Goal: Task Accomplishment & Management: Use online tool/utility

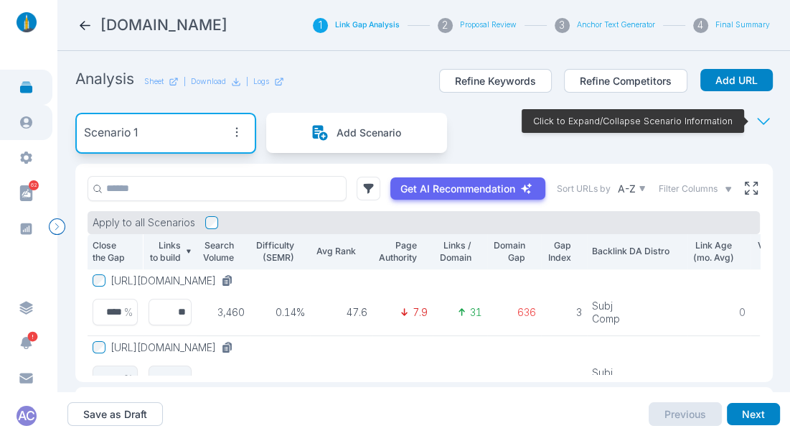
click at [29, 128] on icon at bounding box center [26, 122] width 15 height 15
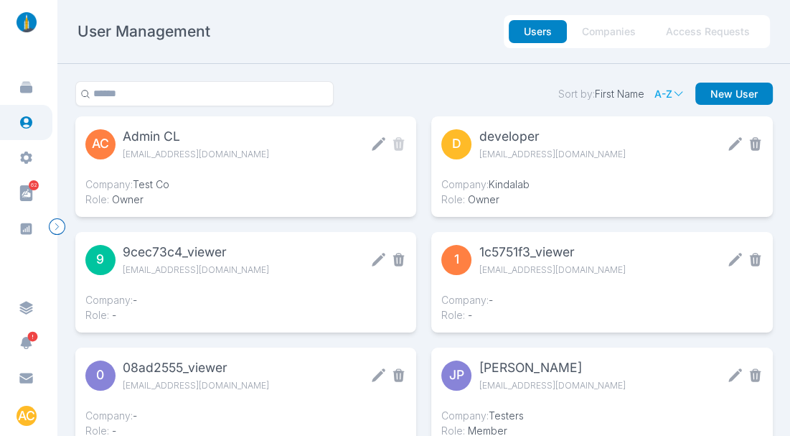
click at [733, 38] on button "Access Requests" at bounding box center [708, 31] width 114 height 23
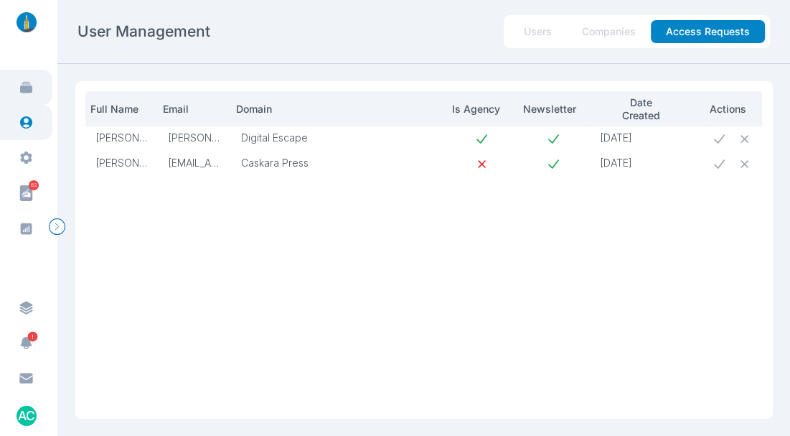
click at [35, 82] on link at bounding box center [26, 87] width 52 height 35
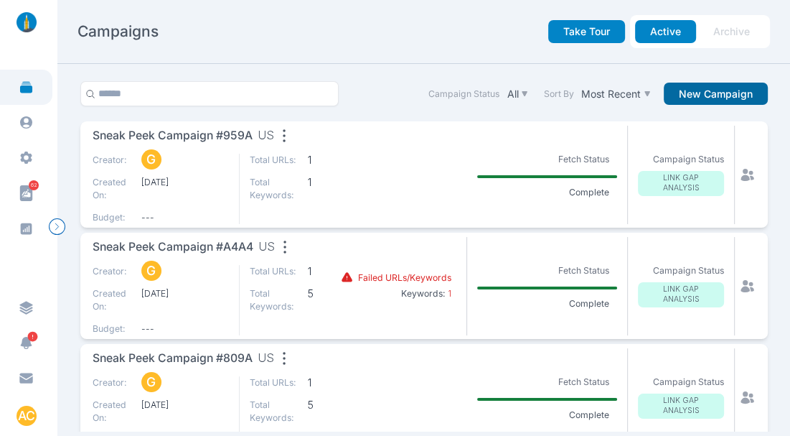
click at [702, 94] on button "New Campaign" at bounding box center [716, 94] width 104 height 23
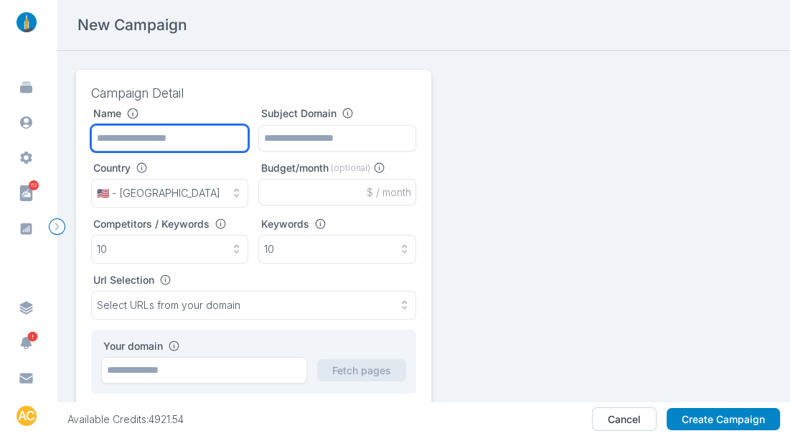
click at [156, 142] on input "text" at bounding box center [170, 138] width 158 height 27
type input "**********"
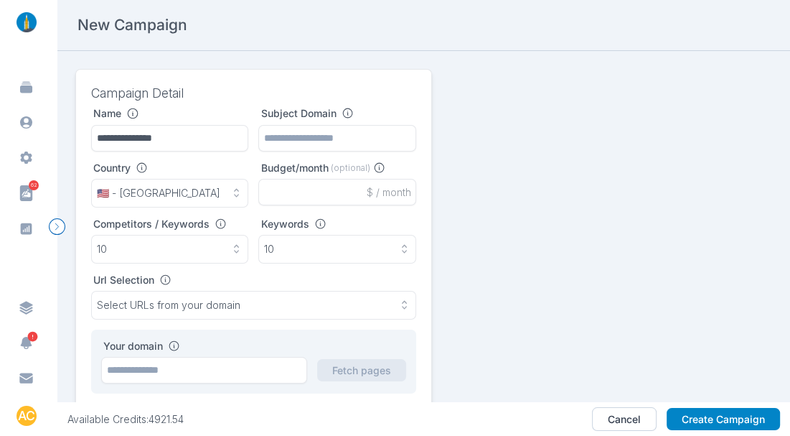
click at [223, 152] on div "**********" at bounding box center [254, 250] width 326 height 286
paste input "**********"
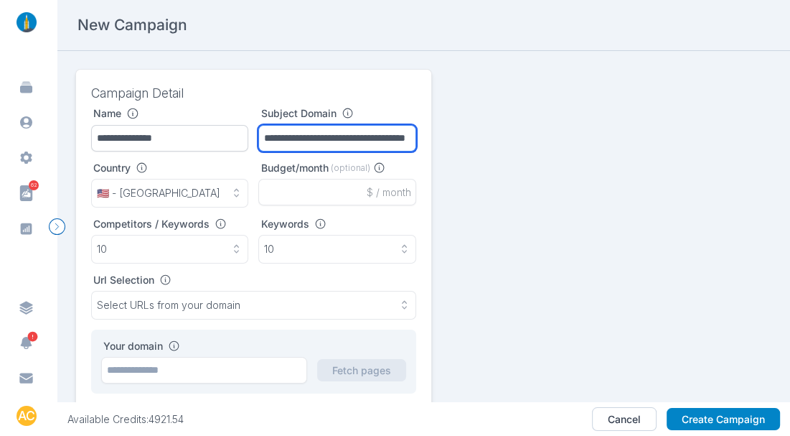
scroll to position [0, 53]
type input "**********"
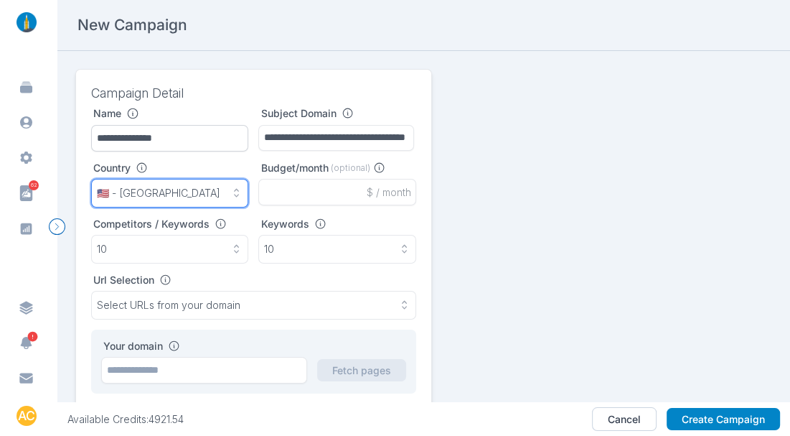
scroll to position [0, 0]
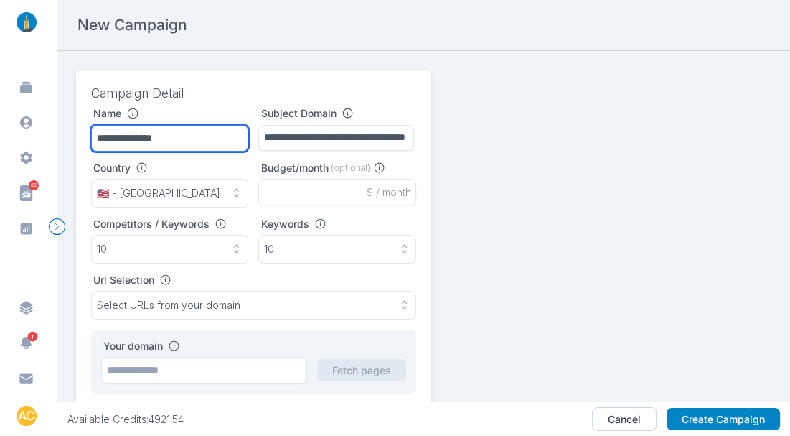
click at [175, 131] on input "**********" at bounding box center [170, 138] width 158 height 27
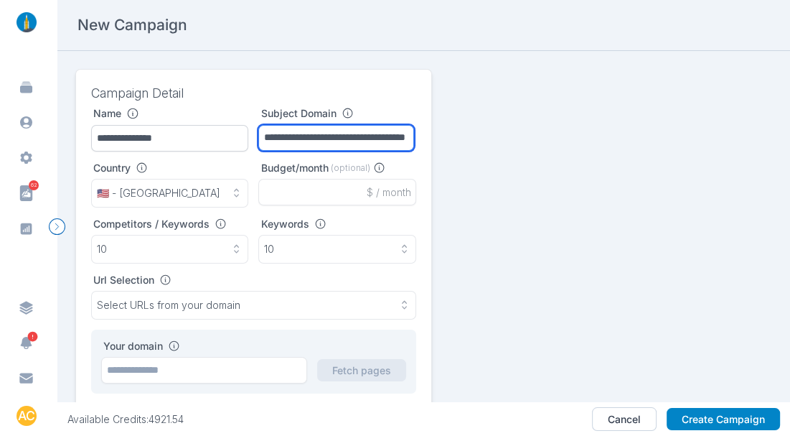
paste input "text"
type input "**********"
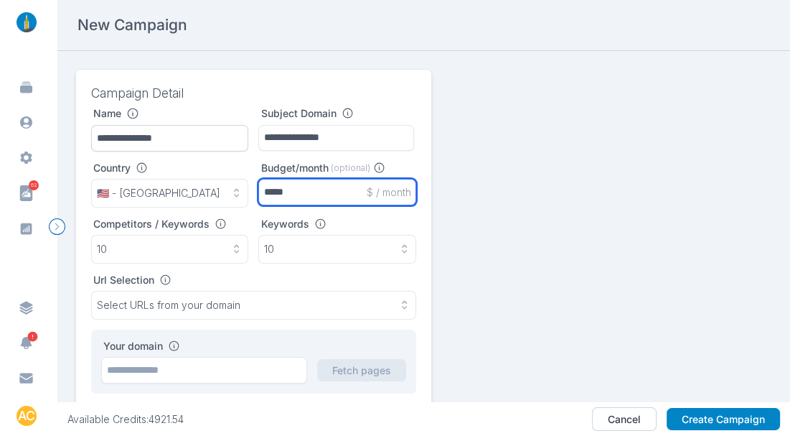
type input "*****"
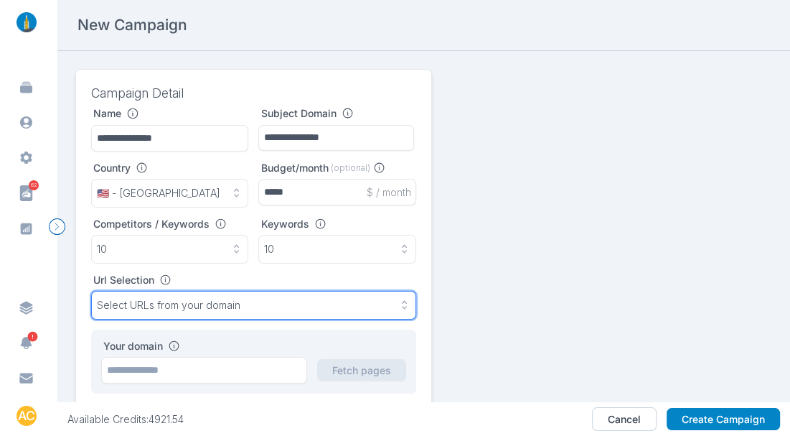
click at [207, 300] on p "Select URLs from your domain" at bounding box center [169, 305] width 144 height 13
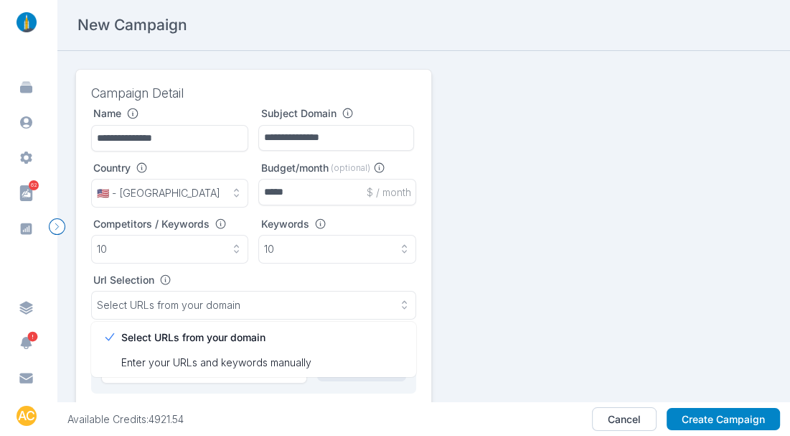
drag, startPoint x: 645, startPoint y: 313, endPoint x: 632, endPoint y: 313, distance: 12.2
click at [643, 313] on div "**********" at bounding box center [424, 239] width 698 height 341
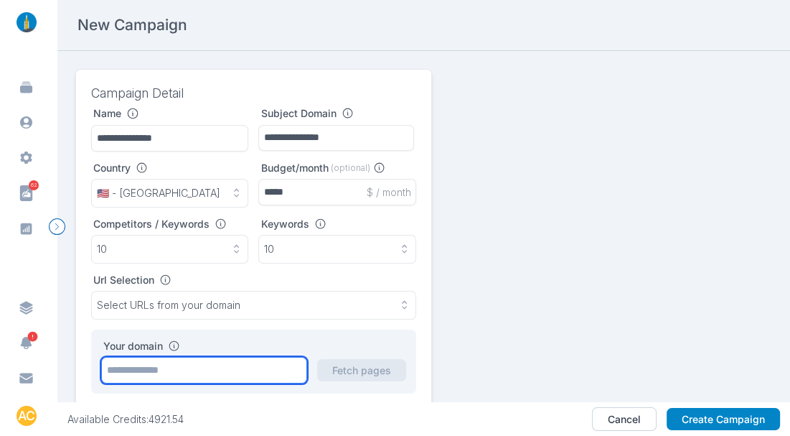
click at [220, 364] on input "text" at bounding box center [204, 370] width 207 height 27
paste input "**********"
type input "**********"
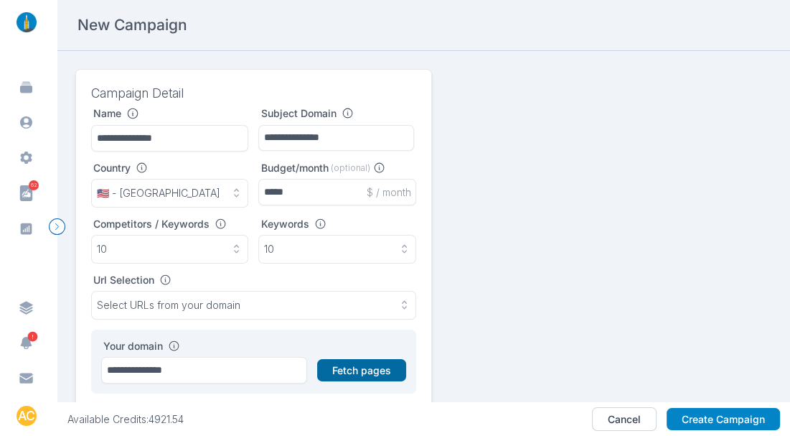
click at [346, 368] on button "Fetch pages" at bounding box center [361, 370] width 89 height 23
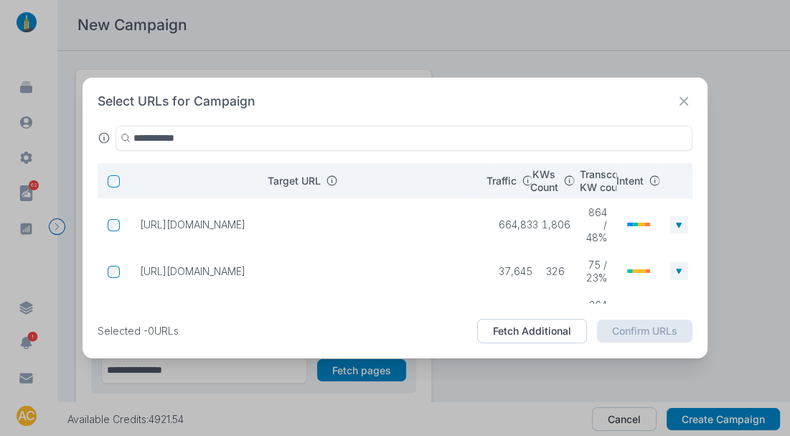
type input "**********"
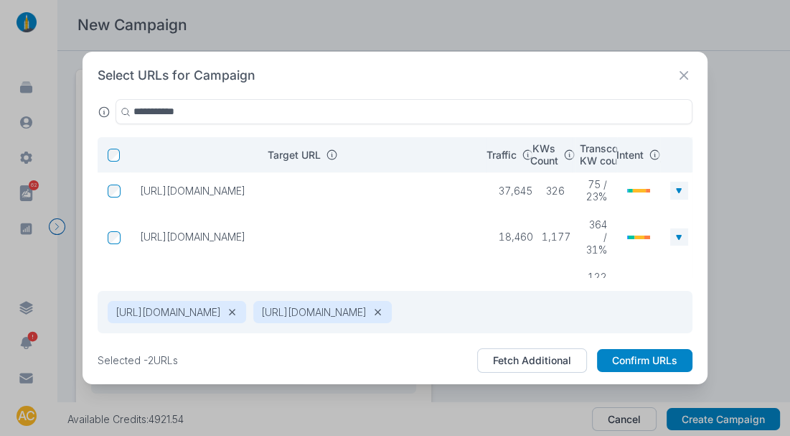
scroll to position [67, 0]
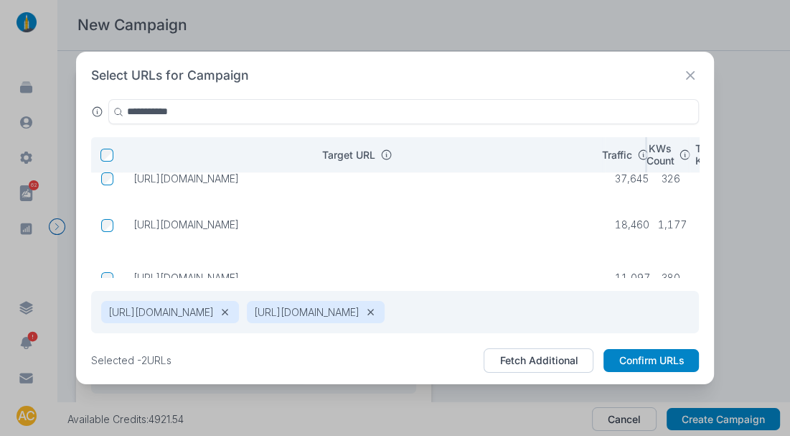
drag, startPoint x: 480, startPoint y: 161, endPoint x: 602, endPoint y: 159, distance: 122.8
click at [602, 159] on tr "Target URL Traffic KWs Count Transcomm KW count / Traffic Intent" at bounding box center [450, 154] width 718 height 35
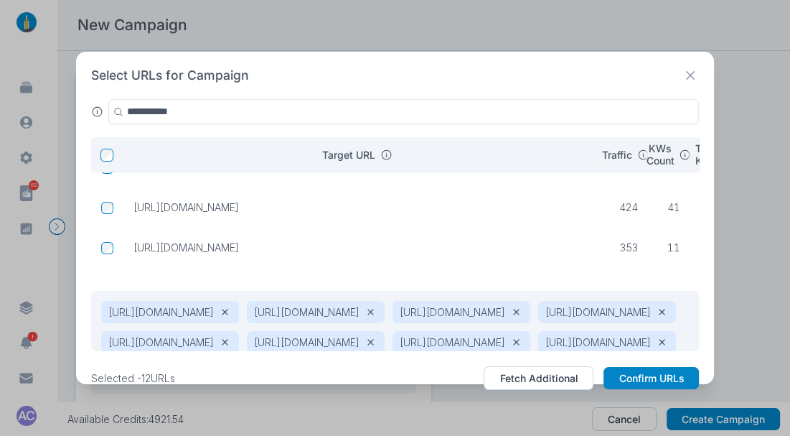
scroll to position [456, 0]
click at [110, 240] on td at bounding box center [107, 247] width 32 height 24
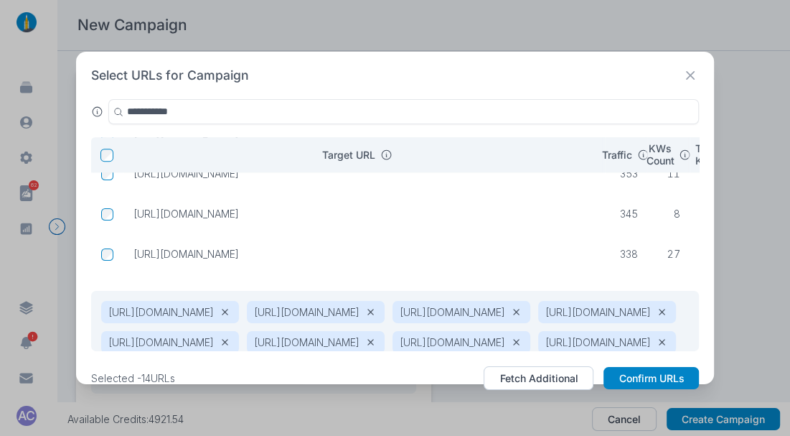
scroll to position [521, 0]
click at [115, 214] on td at bounding box center [107, 212] width 32 height 24
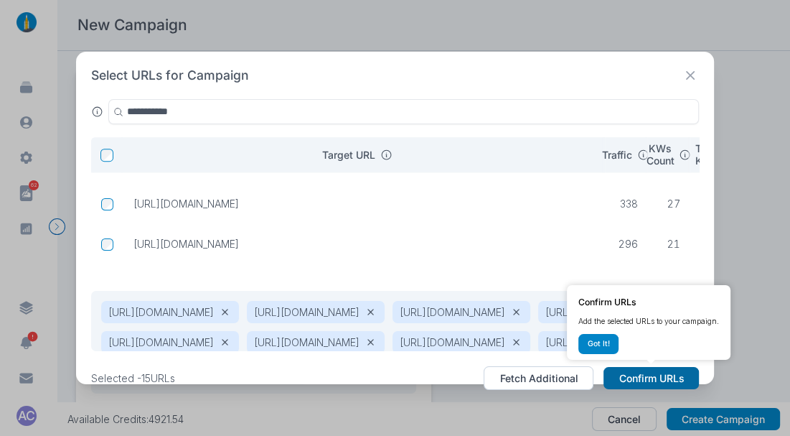
click at [654, 378] on button "Confirm URLs" at bounding box center [651, 378] width 95 height 23
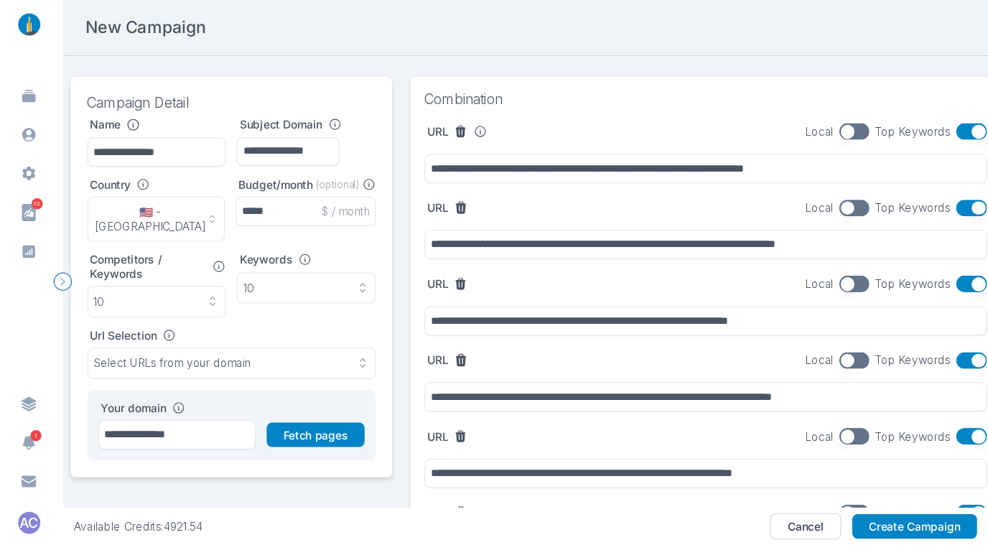
scroll to position [0, 0]
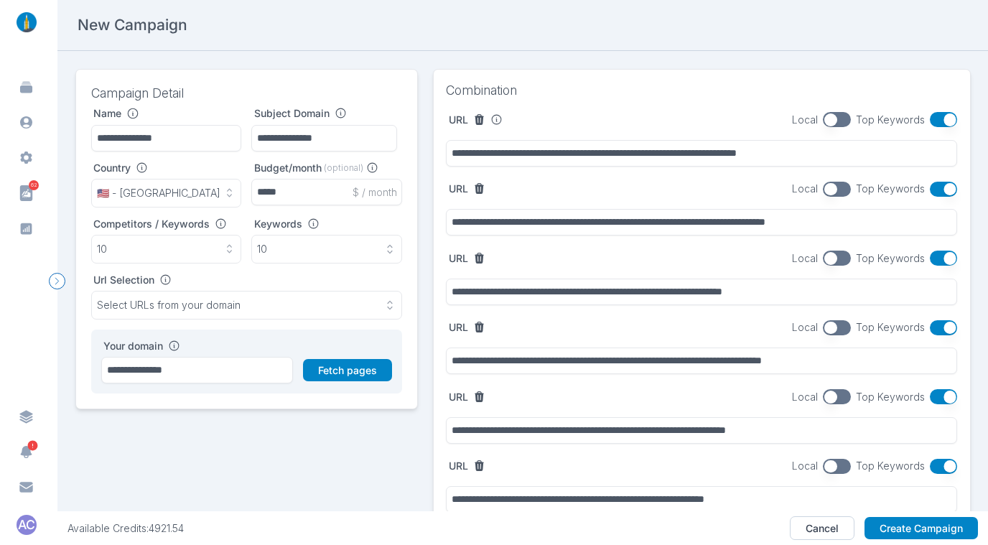
click at [790, 117] on button "button" at bounding box center [944, 119] width 28 height 15
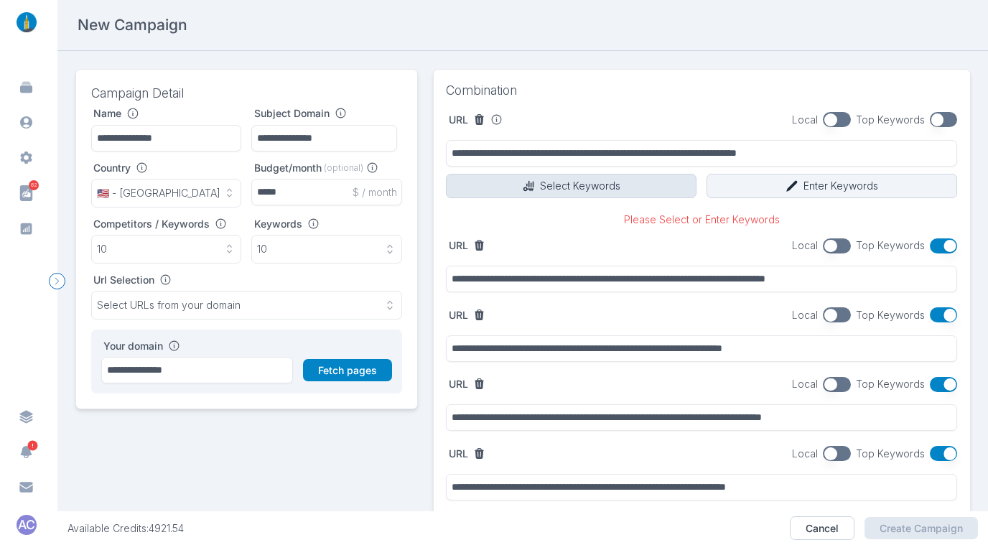
click at [541, 185] on button "Select Keywords" at bounding box center [571, 186] width 251 height 24
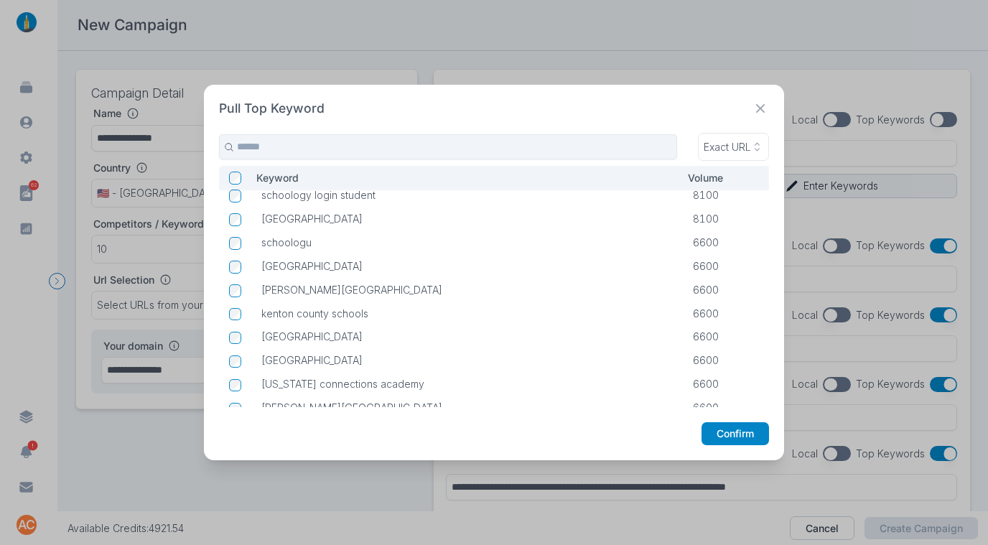
scroll to position [682, 0]
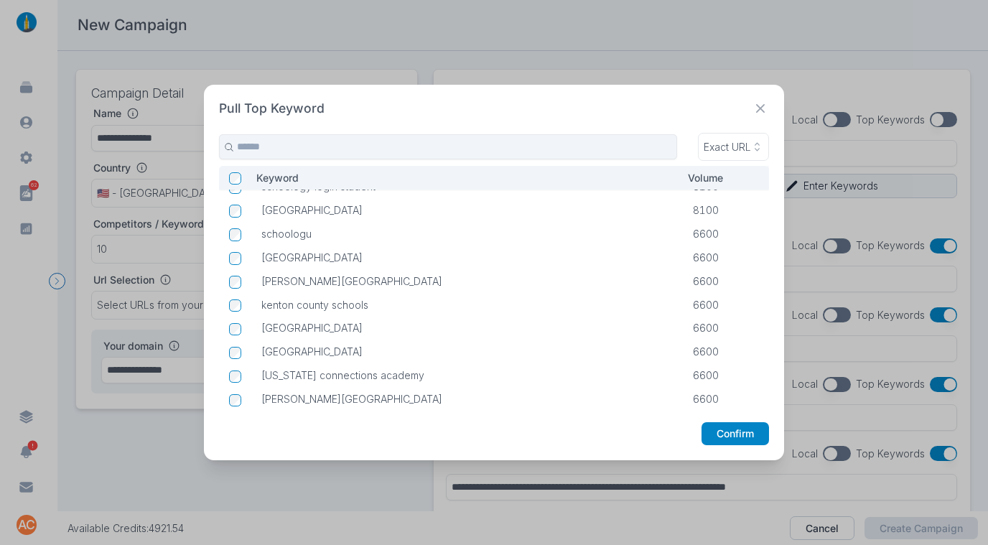
click at [760, 112] on icon at bounding box center [761, 109] width 18 height 18
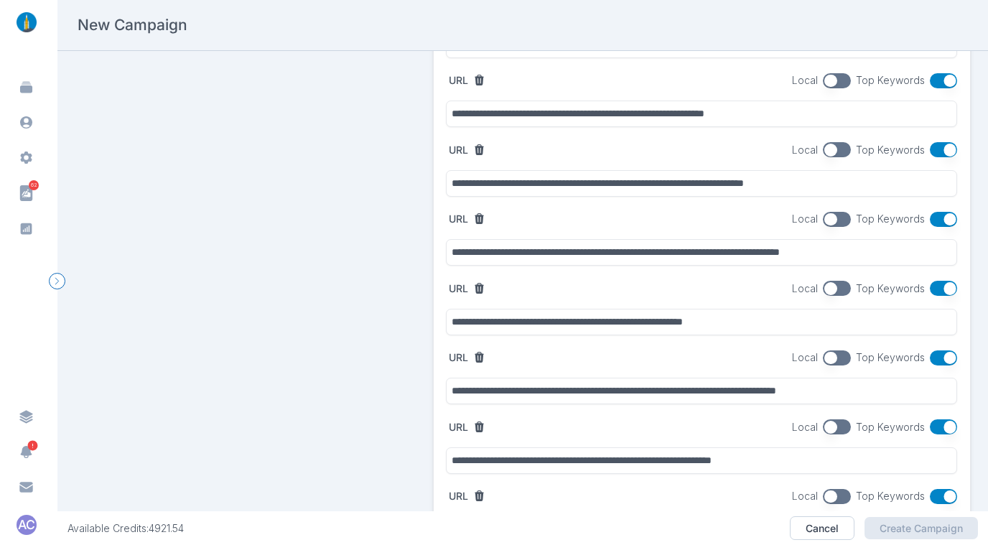
scroll to position [0, 0]
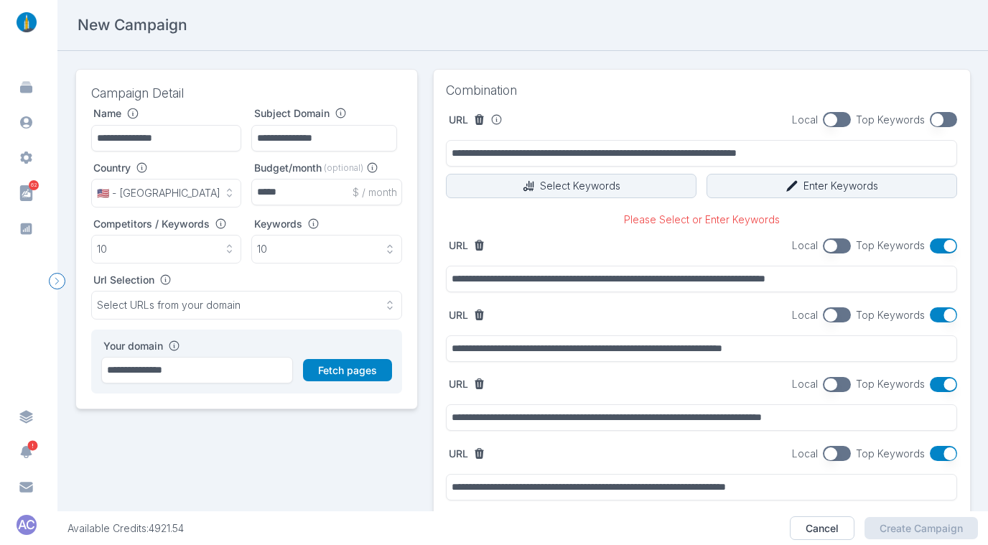
click at [790, 118] on button "button" at bounding box center [944, 119] width 28 height 15
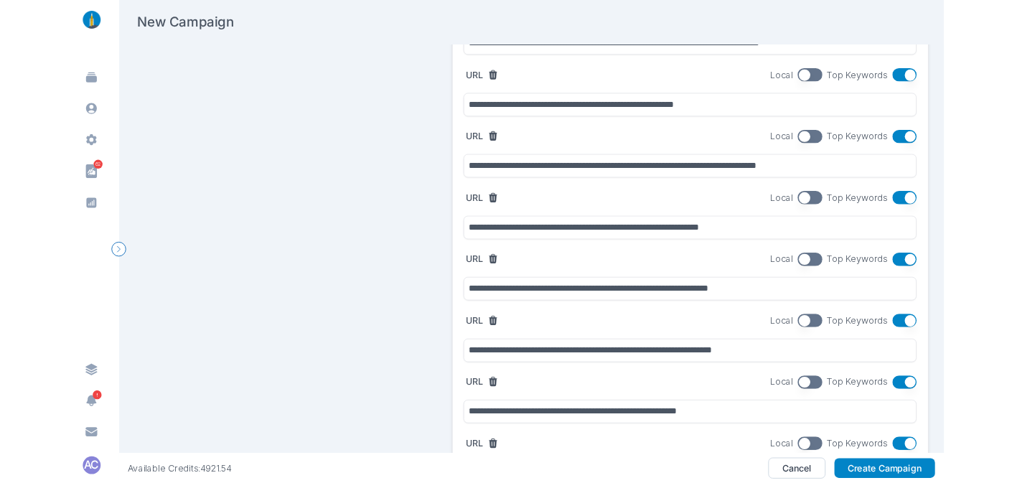
scroll to position [739, 0]
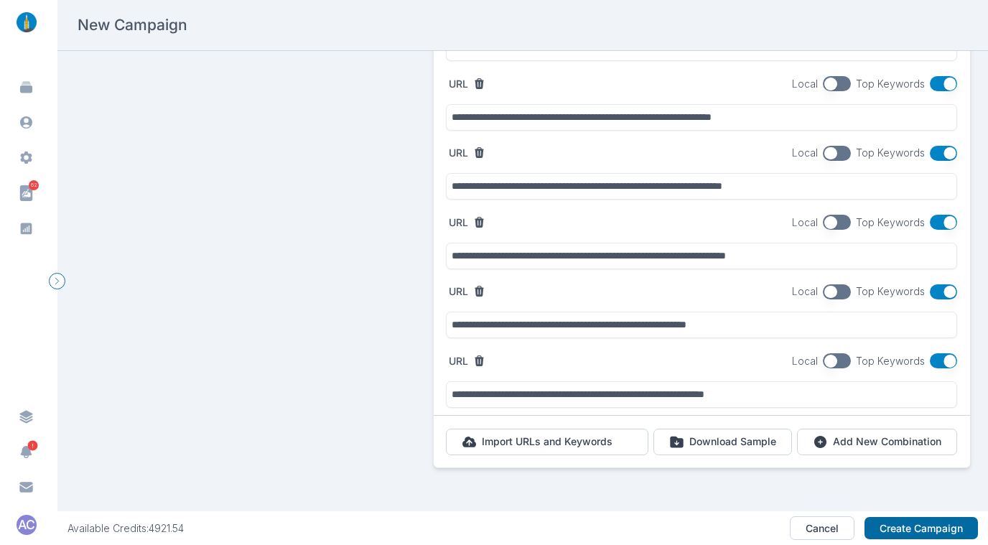
click at [790, 435] on button "Create Campaign" at bounding box center [920, 528] width 113 height 23
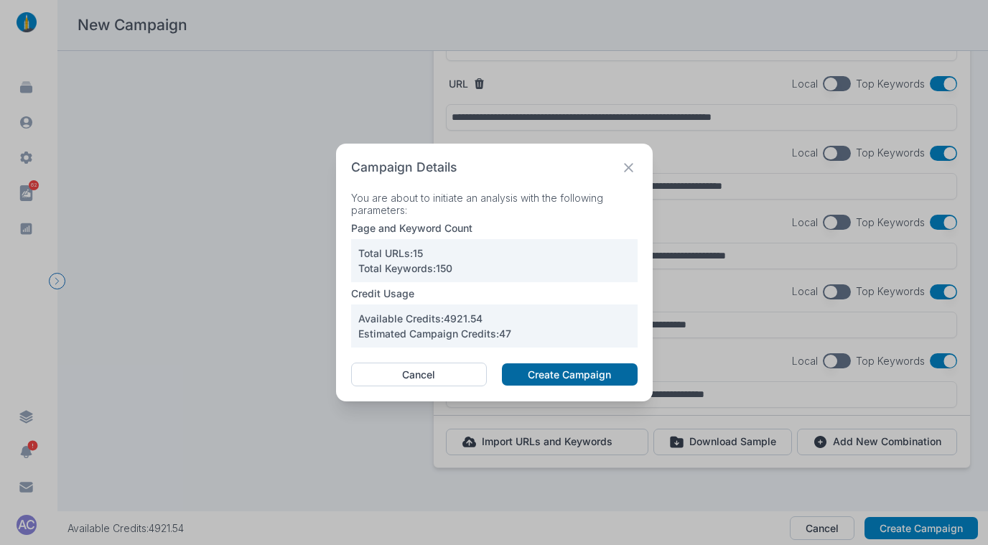
click at [542, 369] on button "Create Campaign" at bounding box center [569, 374] width 135 height 23
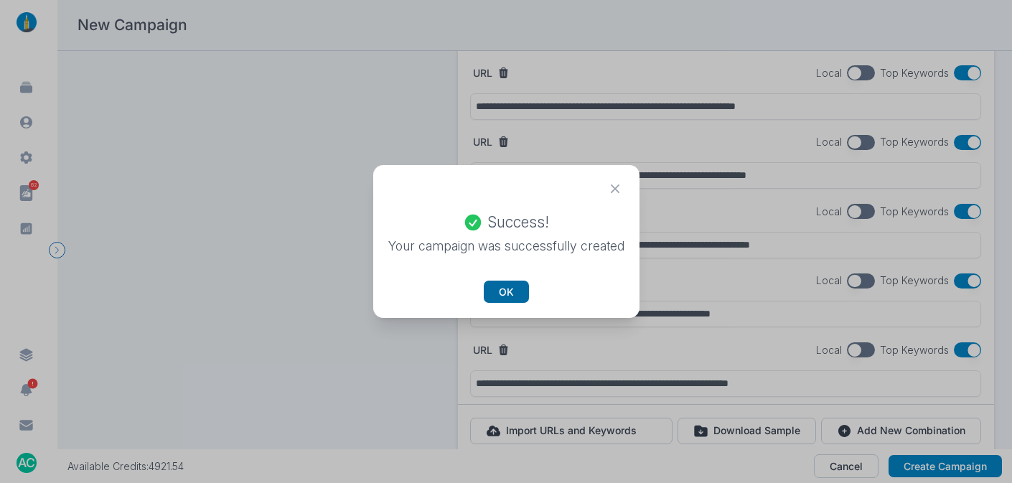
click at [516, 286] on button "OK" at bounding box center [506, 292] width 45 height 23
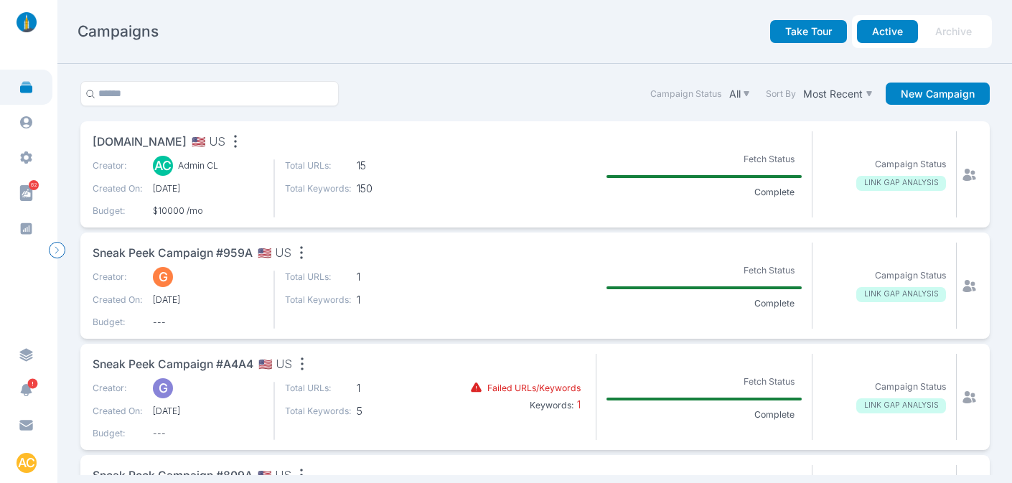
click at [143, 142] on span "[DOMAIN_NAME]" at bounding box center [140, 143] width 94 height 18
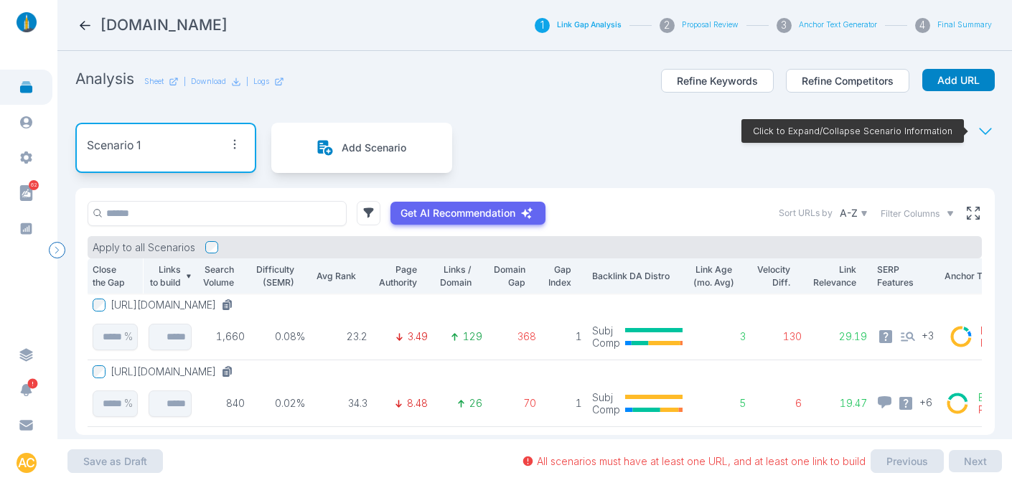
scroll to position [65, 0]
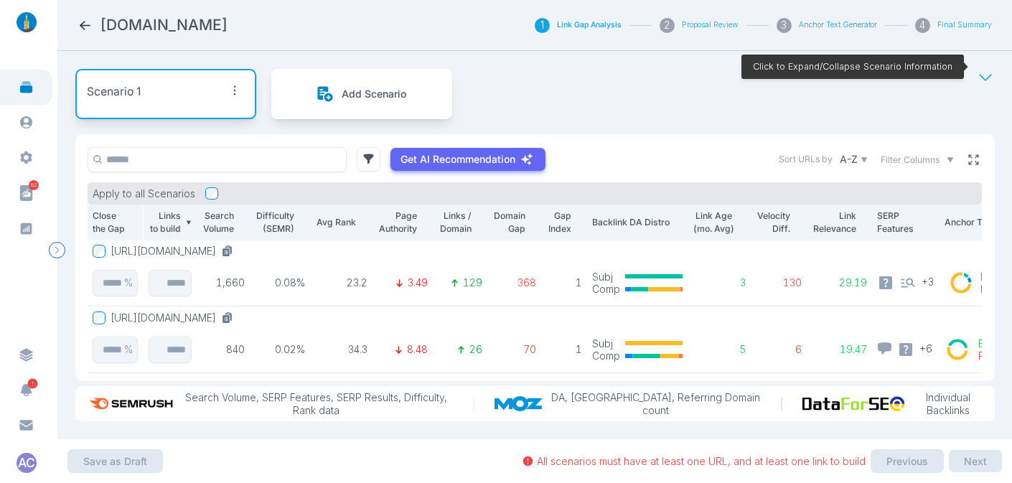
click at [790, 153] on icon at bounding box center [973, 159] width 13 height 13
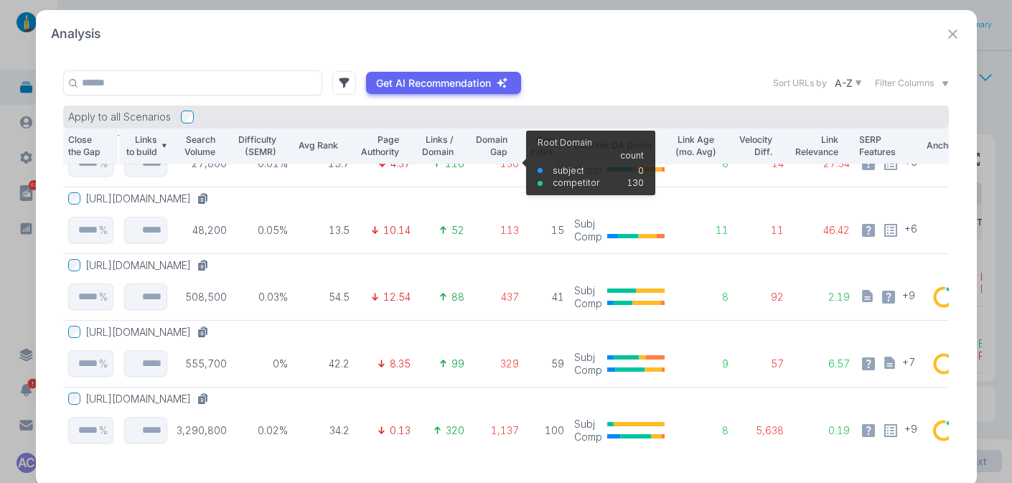
scroll to position [0, 0]
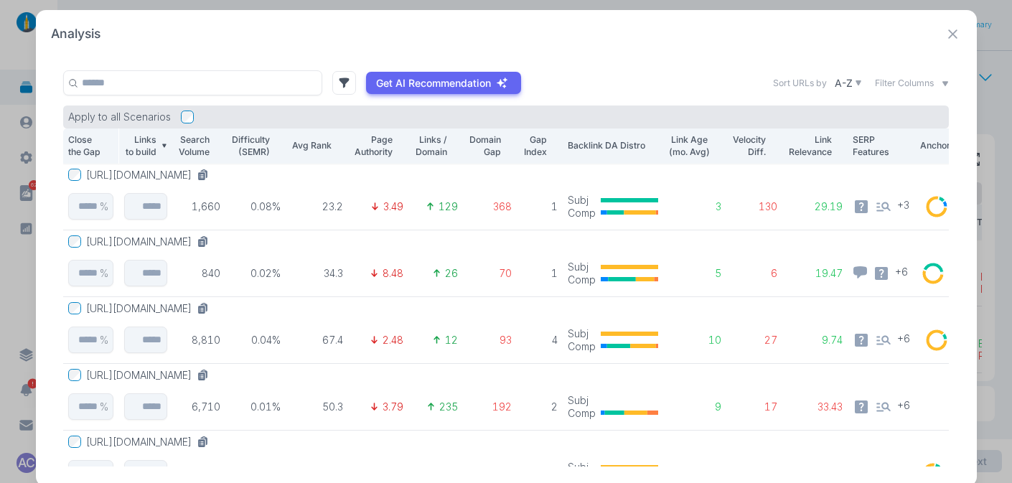
click at [215, 177] on button "[URL][DOMAIN_NAME]" at bounding box center [150, 175] width 128 height 13
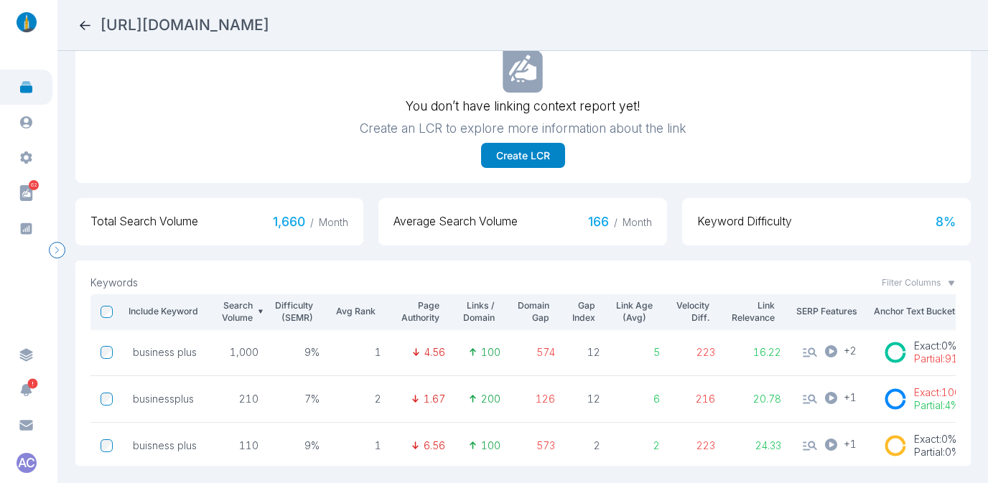
click at [107, 7] on nav "[URL][DOMAIN_NAME]" at bounding box center [522, 25] width 930 height 51
click at [85, 24] on icon at bounding box center [85, 25] width 11 height 9
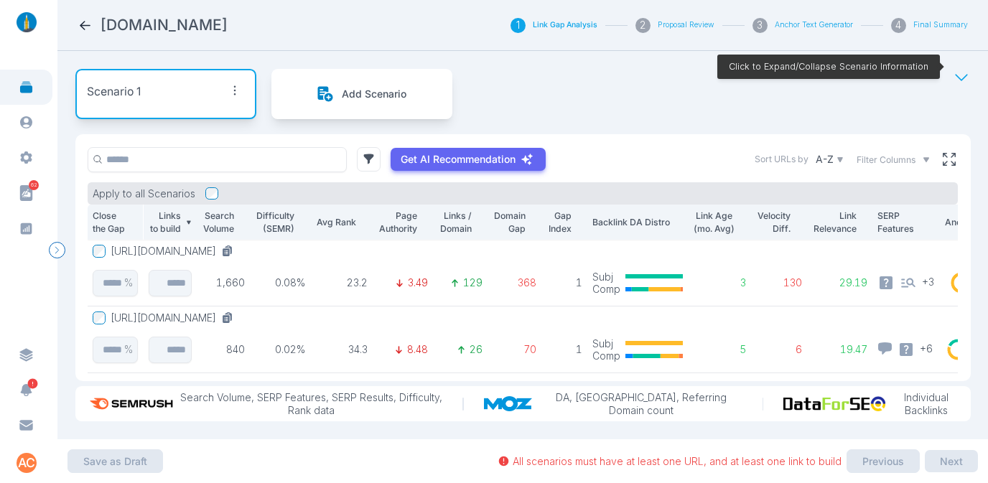
click at [296, 20] on div "[DOMAIN_NAME]" at bounding box center [294, 25] width 433 height 20
click at [503, 85] on div "Scenario 1 Add Scenario Click to Expand/Collapse Scenario Information" at bounding box center [522, 94] width 895 height 80
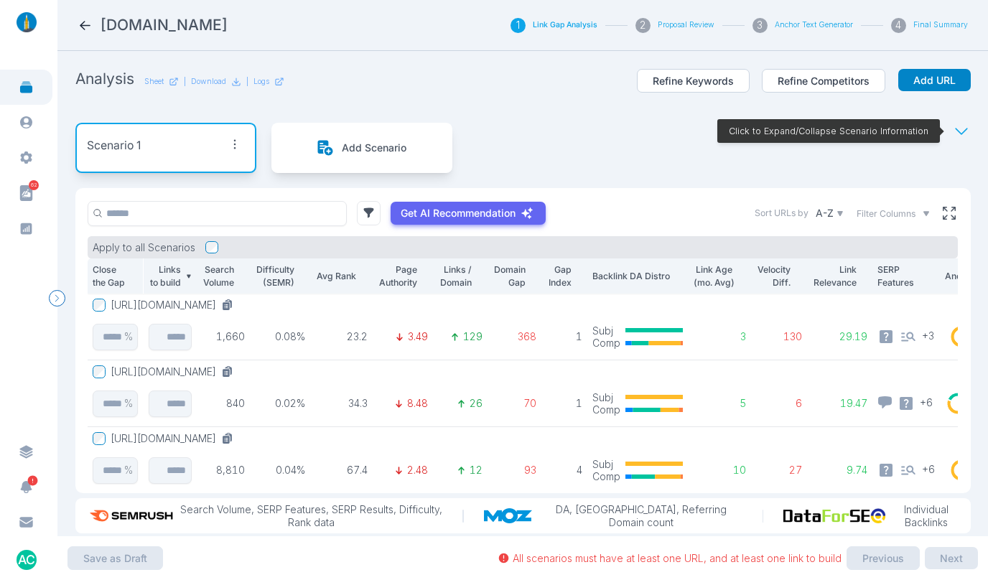
scroll to position [26, 0]
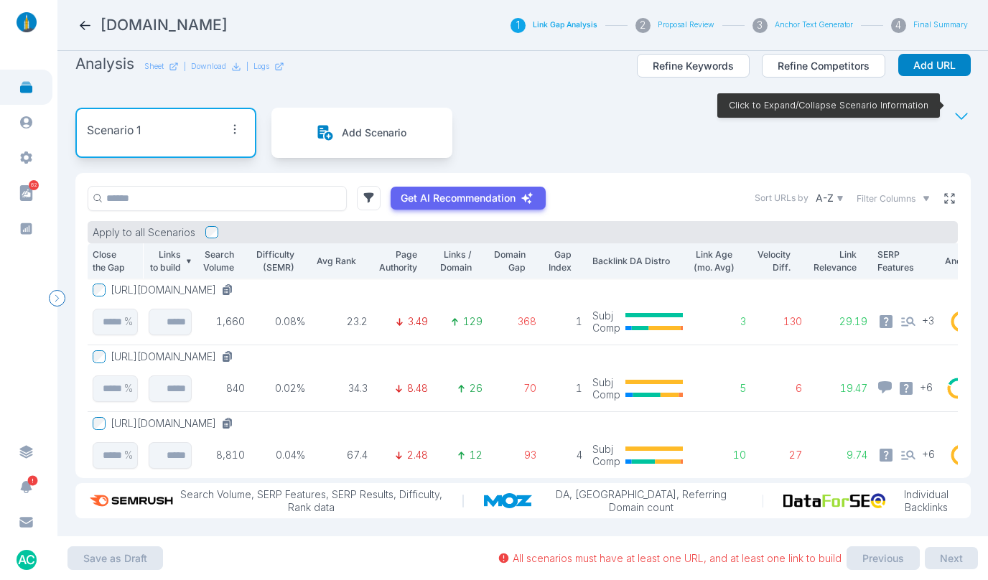
click at [790, 192] on icon at bounding box center [949, 198] width 13 height 13
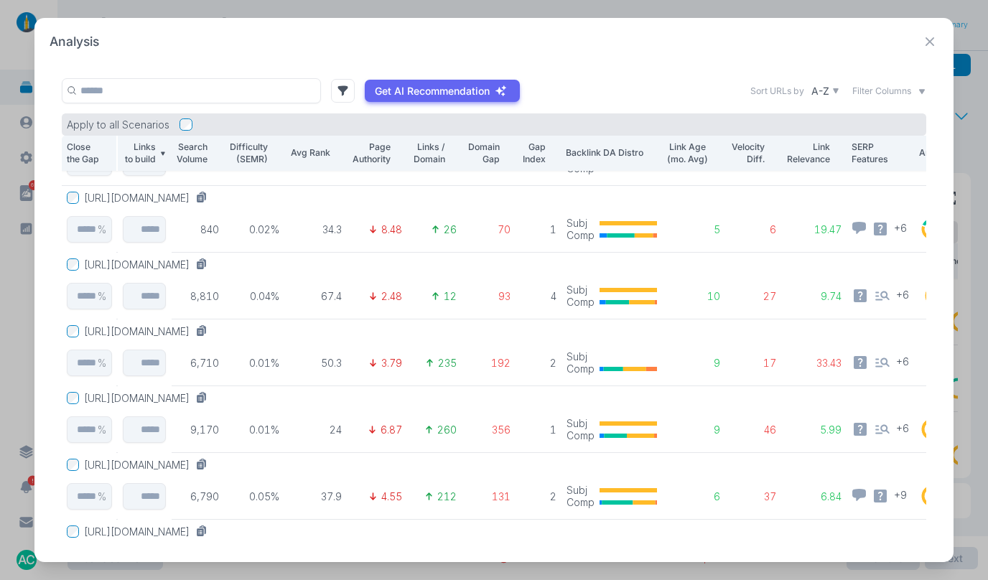
scroll to position [66, 0]
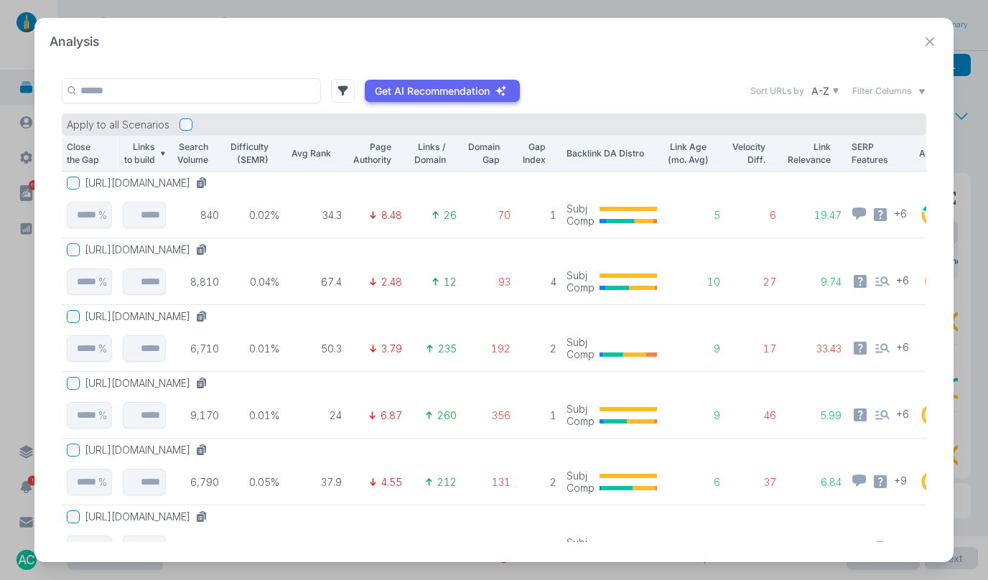
click at [213, 249] on button "[URL][DOMAIN_NAME]" at bounding box center [149, 249] width 128 height 13
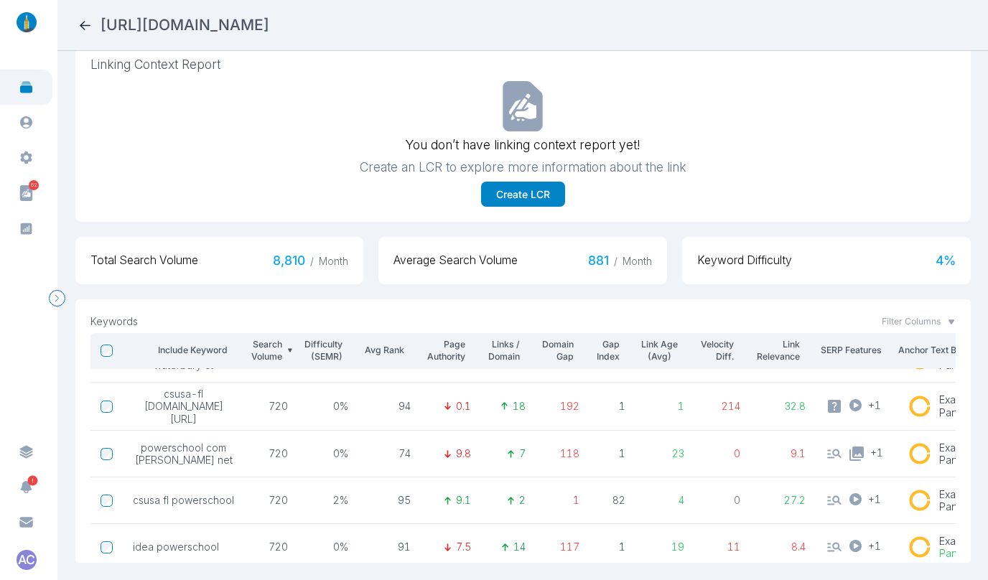
scroll to position [125, 1]
drag, startPoint x: 132, startPoint y: 435, endPoint x: 197, endPoint y: 441, distance: 65.6
click at [197, 435] on span "powerschool com [PERSON_NAME] net" at bounding box center [183, 454] width 101 height 25
click at [184, 435] on span "powerschool com [PERSON_NAME] net" at bounding box center [183, 454] width 101 height 25
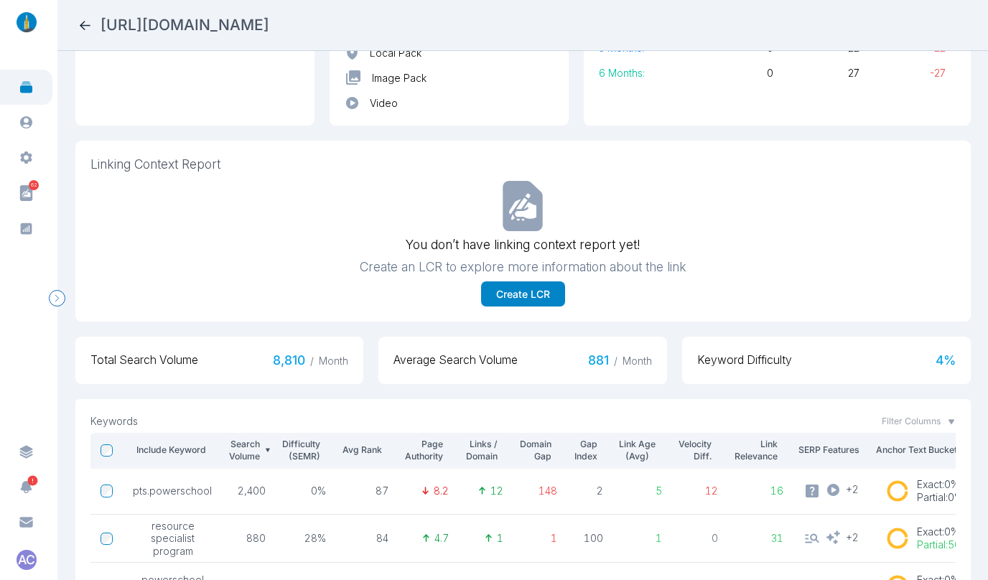
scroll to position [305, 0]
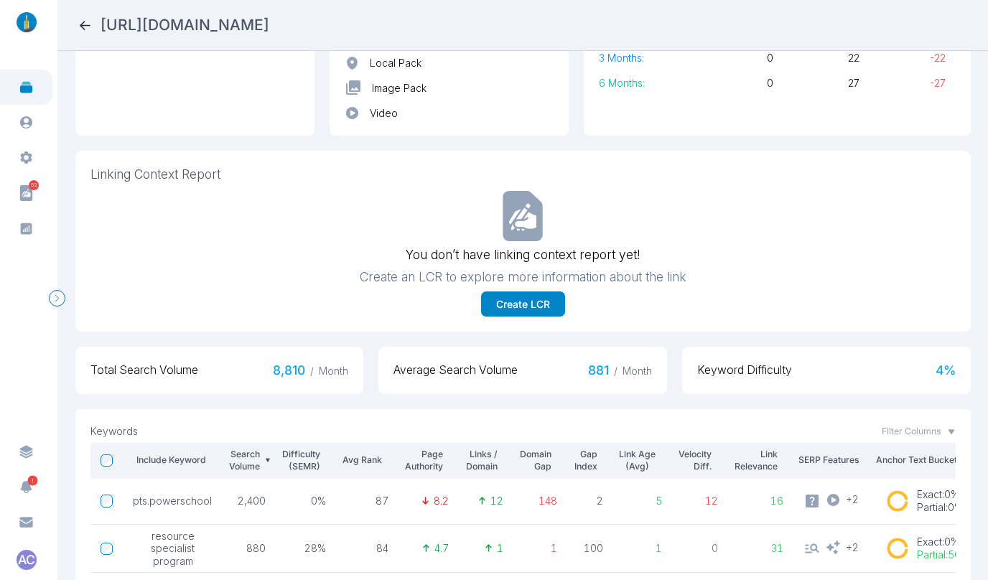
click at [81, 27] on icon at bounding box center [85, 25] width 11 height 9
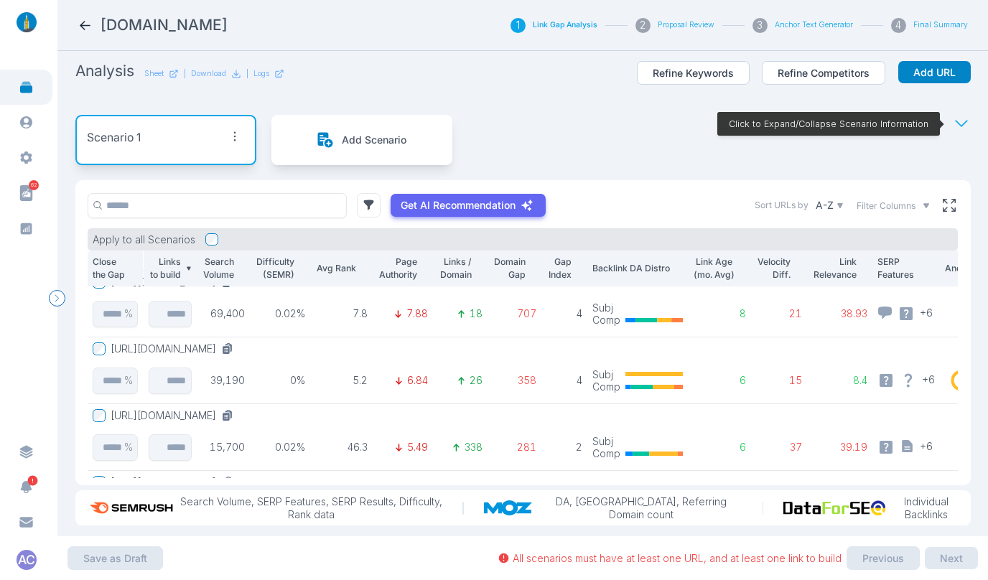
scroll to position [483, 0]
click at [790, 206] on icon at bounding box center [949, 205] width 13 height 13
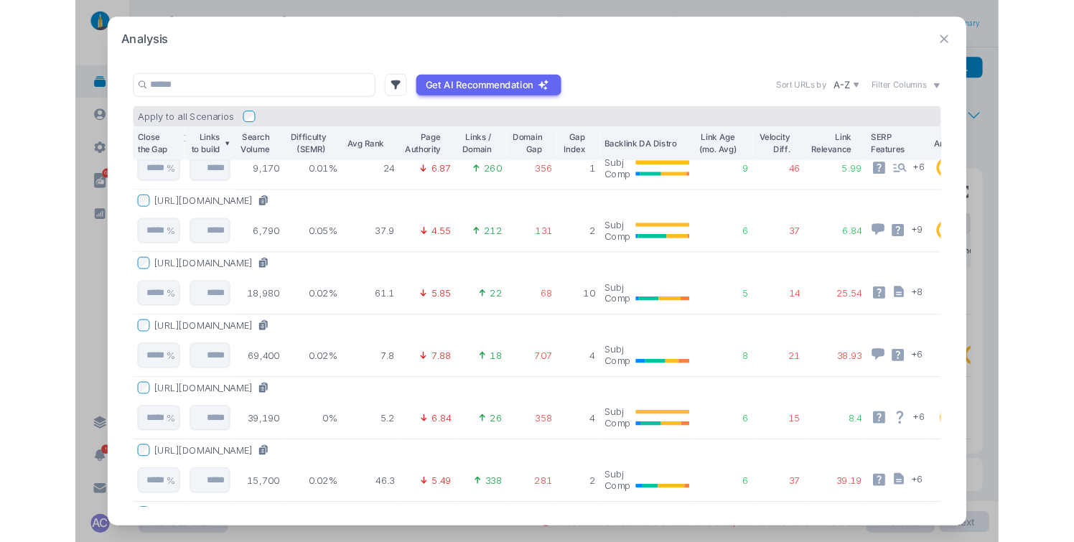
scroll to position [303, 0]
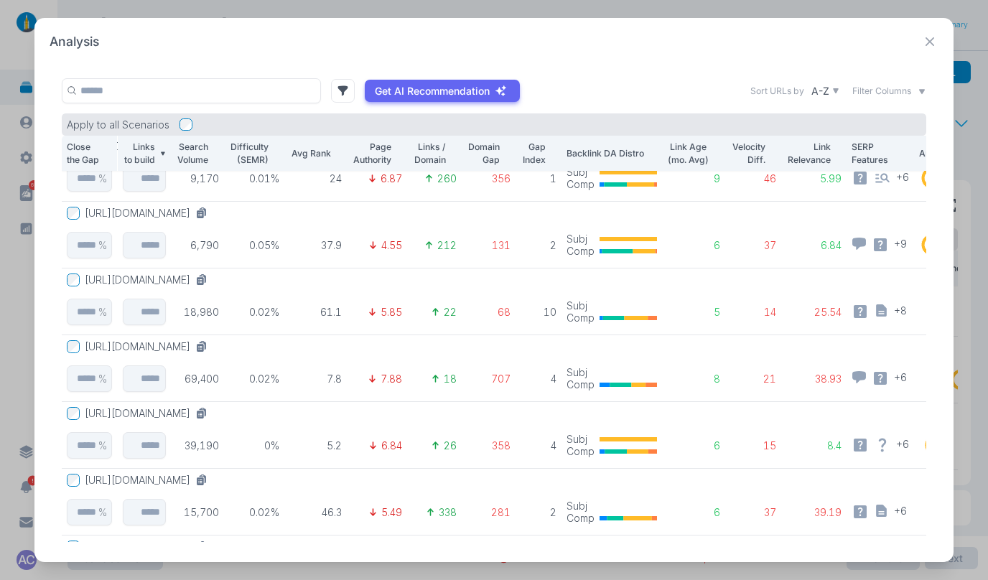
click at [790, 40] on icon at bounding box center [930, 42] width 18 height 18
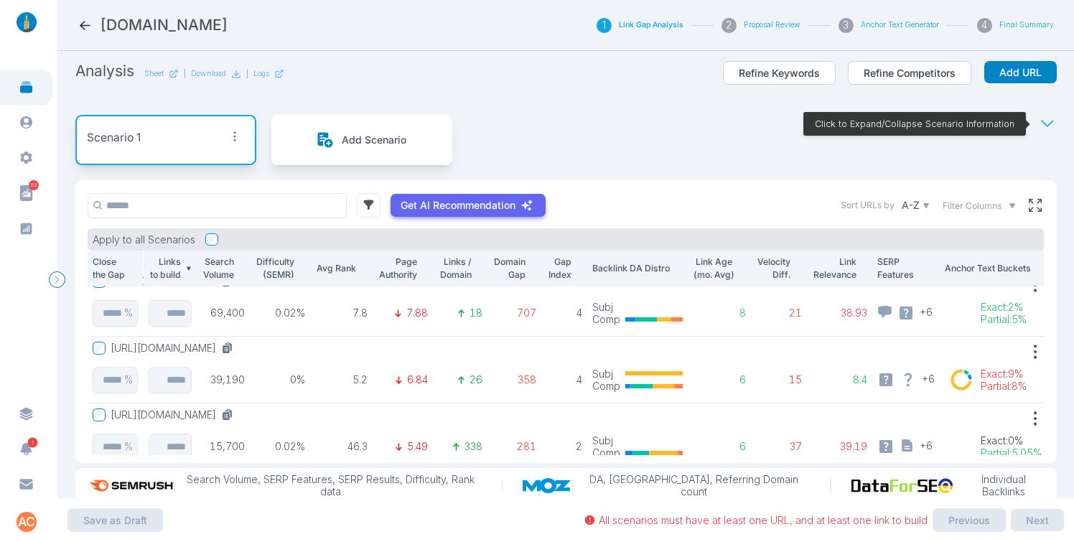
click at [87, 25] on icon at bounding box center [85, 25] width 11 height 9
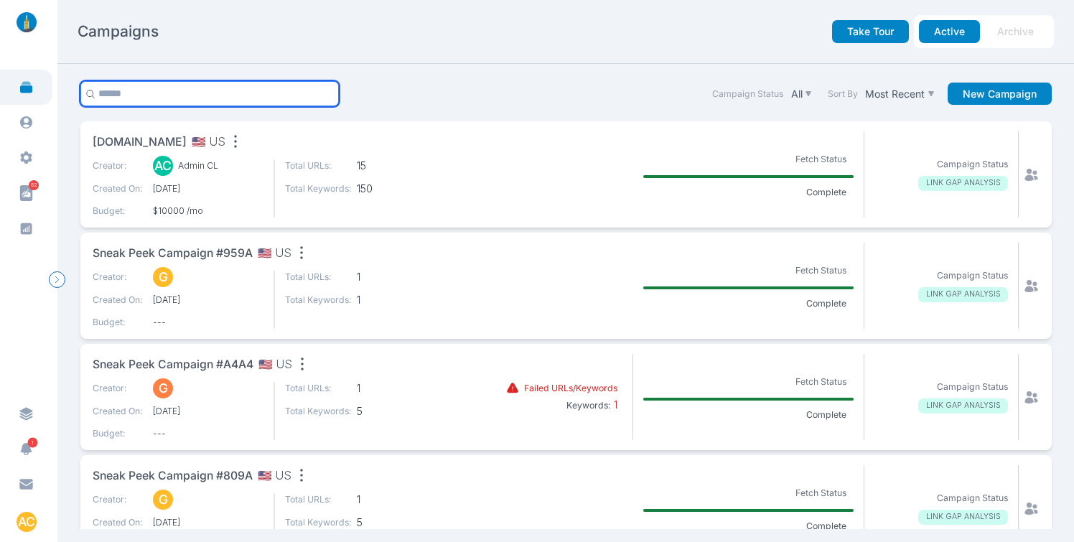
click at [177, 99] on input "text" at bounding box center [209, 93] width 259 height 25
type input "**********"
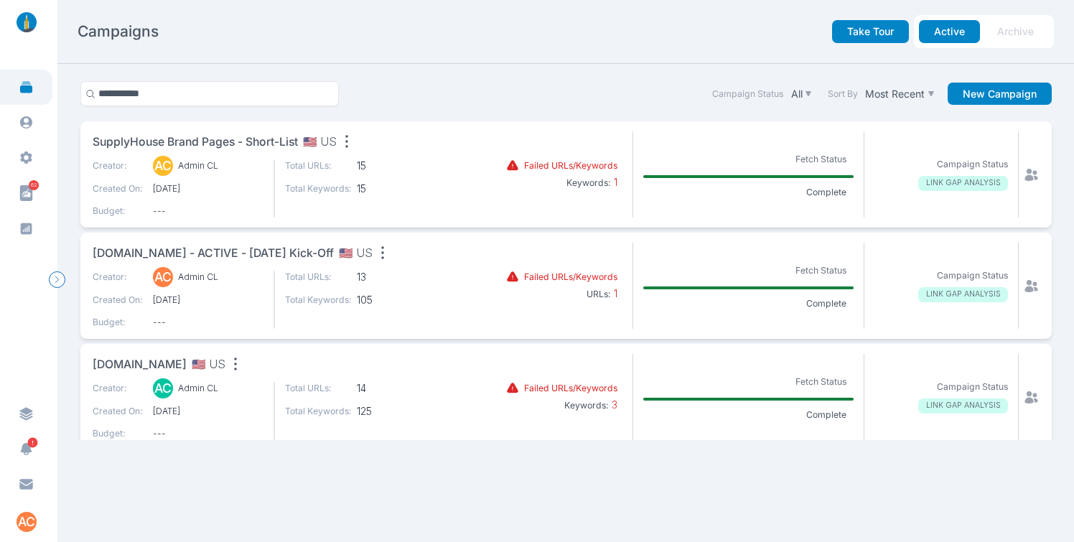
click at [224, 252] on span "[DOMAIN_NAME] - ACTIVE - [DATE] kick-off" at bounding box center [213, 254] width 241 height 18
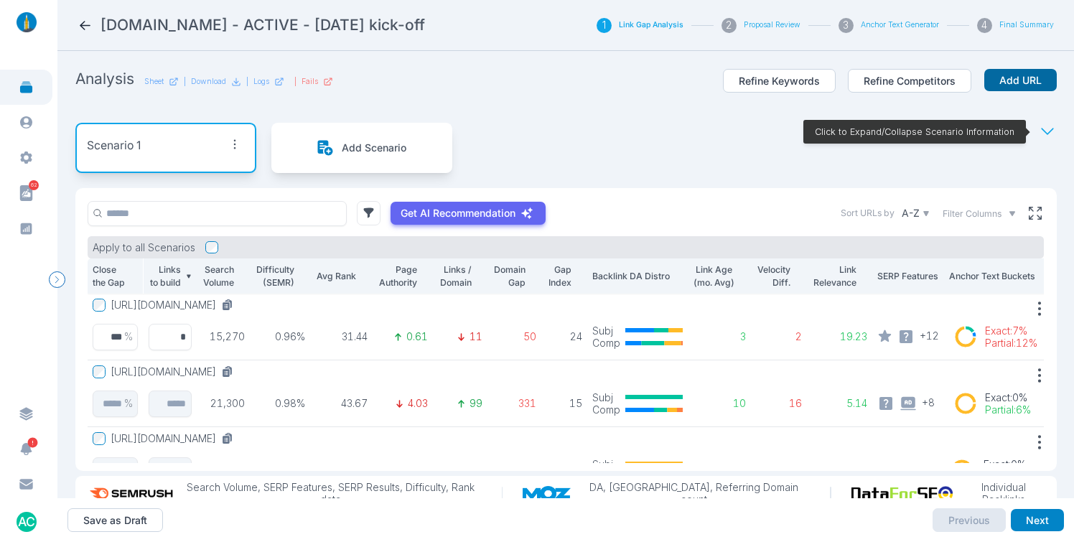
click at [790, 73] on button "Add URL" at bounding box center [1020, 80] width 73 height 23
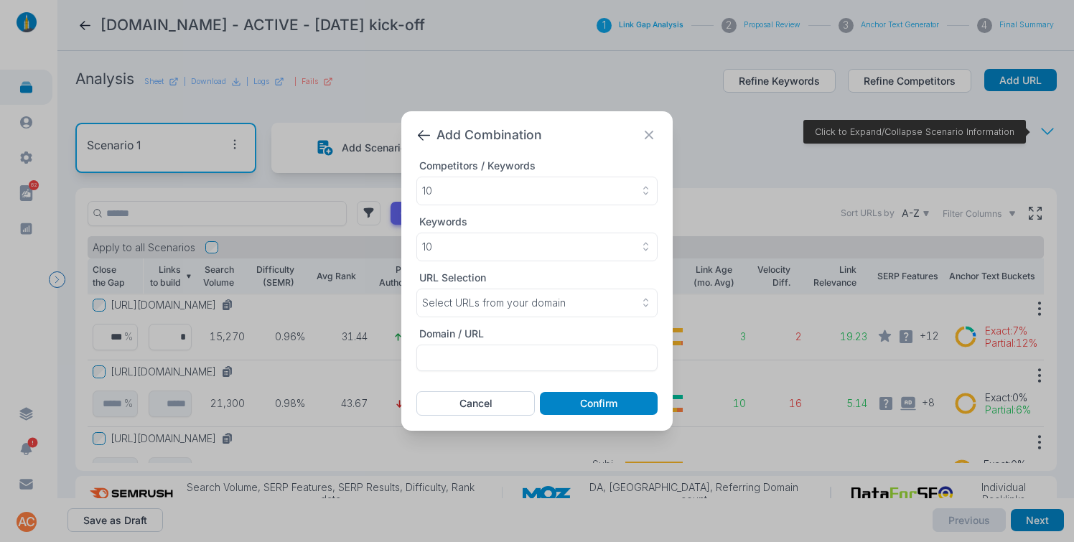
click at [487, 338] on div "Domain / URL" at bounding box center [536, 333] width 241 height 13
click at [489, 307] on p "Select URLs from your domain" at bounding box center [494, 302] width 144 height 13
click at [466, 350] on li "Enter your URLs and keywords manually" at bounding box center [536, 359] width 231 height 25
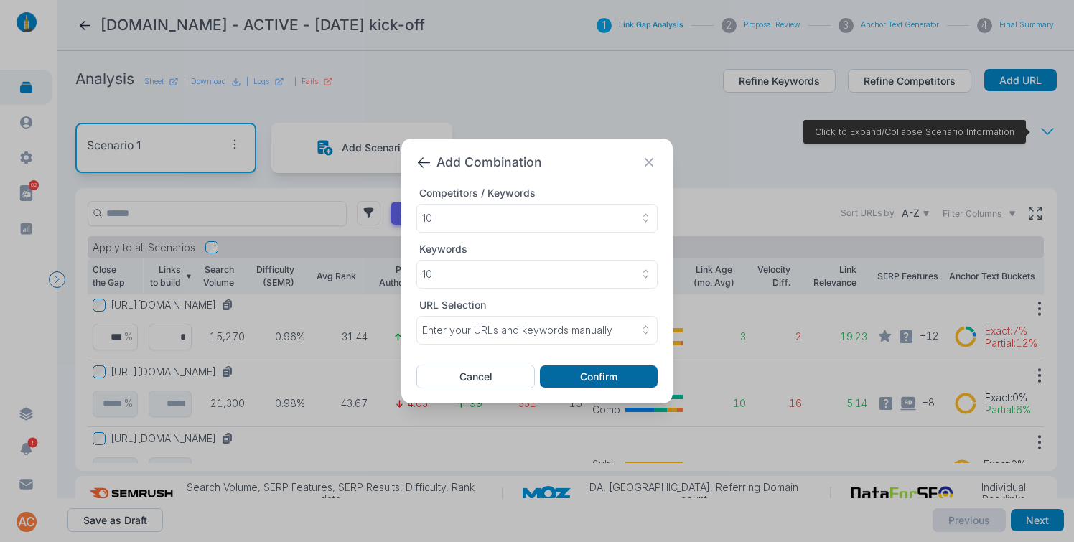
click at [582, 377] on button "Confirm" at bounding box center [599, 376] width 118 height 23
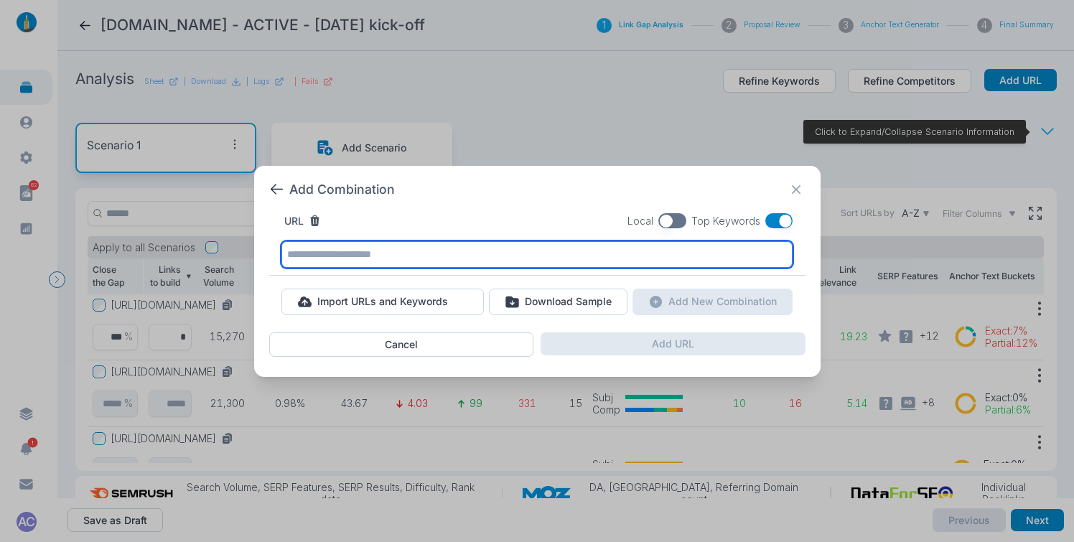
click at [614, 251] on input "text" at bounding box center [536, 254] width 511 height 27
paste input "**********"
type input "**********"
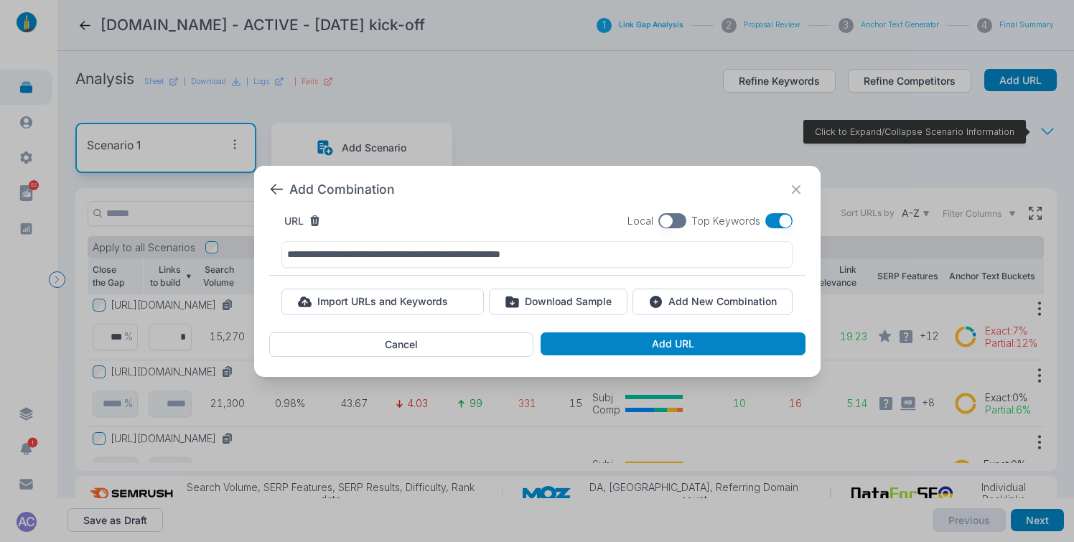
click at [785, 216] on button "button" at bounding box center [779, 220] width 28 height 15
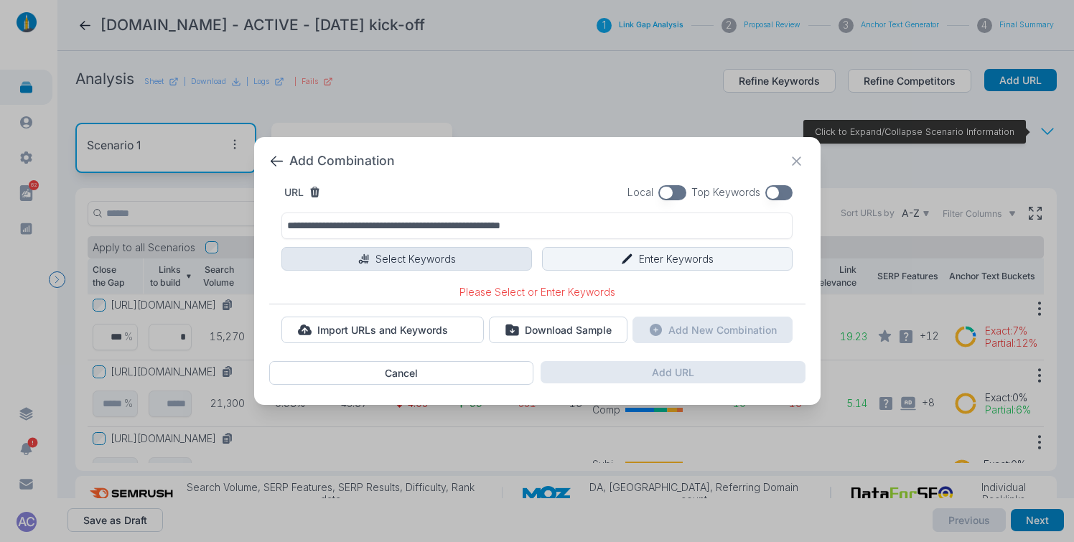
click at [395, 258] on button "Select Keywords" at bounding box center [406, 259] width 251 height 24
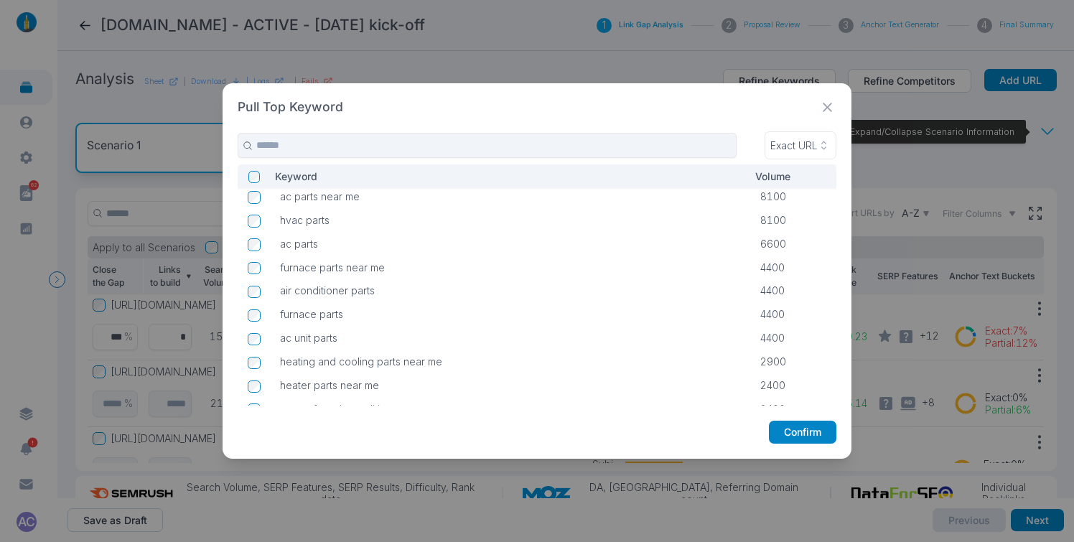
scroll to position [1, 0]
click at [251, 319] on td at bounding box center [254, 317] width 32 height 24
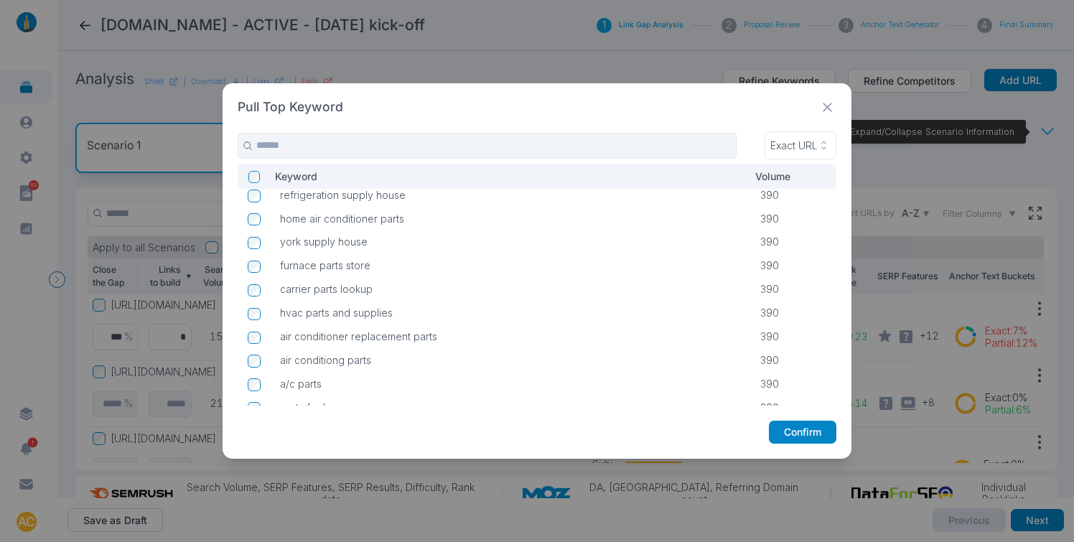
scroll to position [1238, 0]
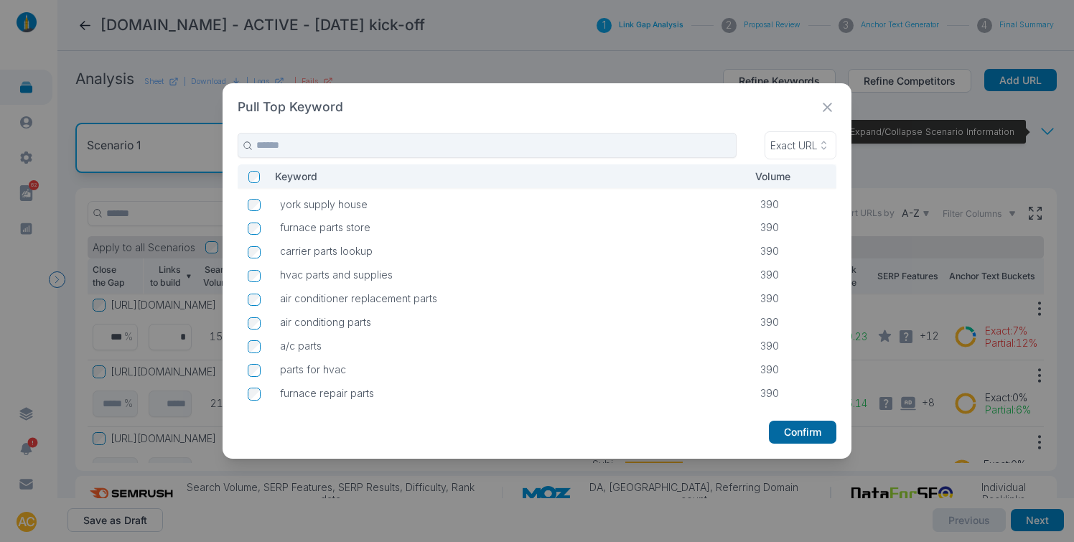
click at [790, 434] on button "Confirm" at bounding box center [802, 432] width 67 height 23
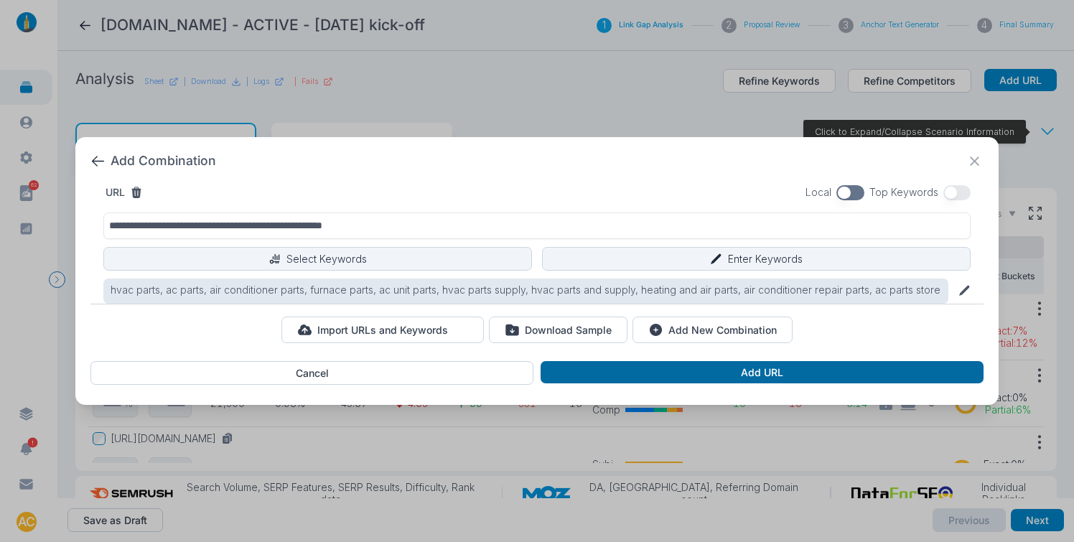
click at [780, 378] on button "Add URL" at bounding box center [762, 372] width 442 height 23
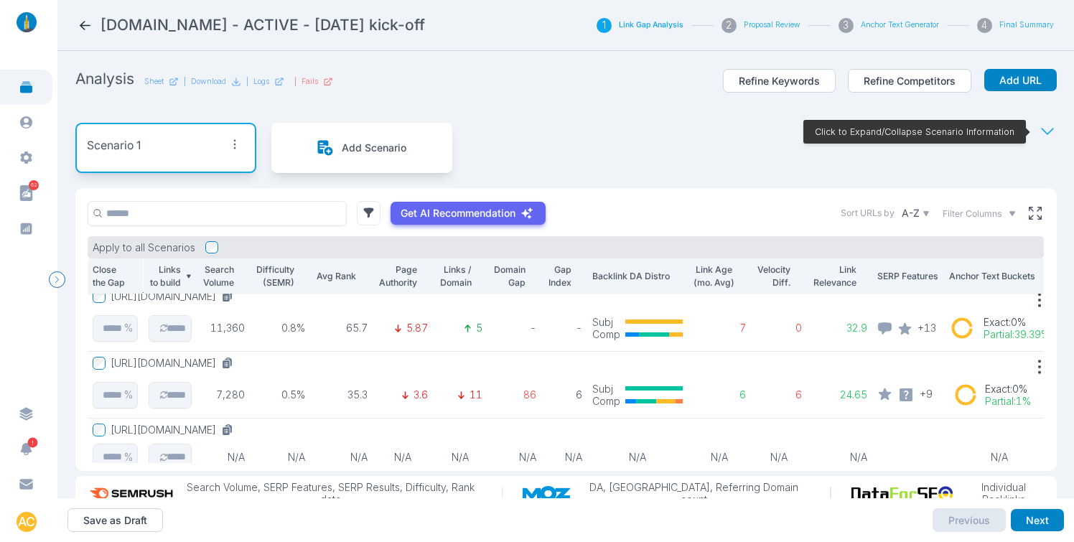
scroll to position [135, 0]
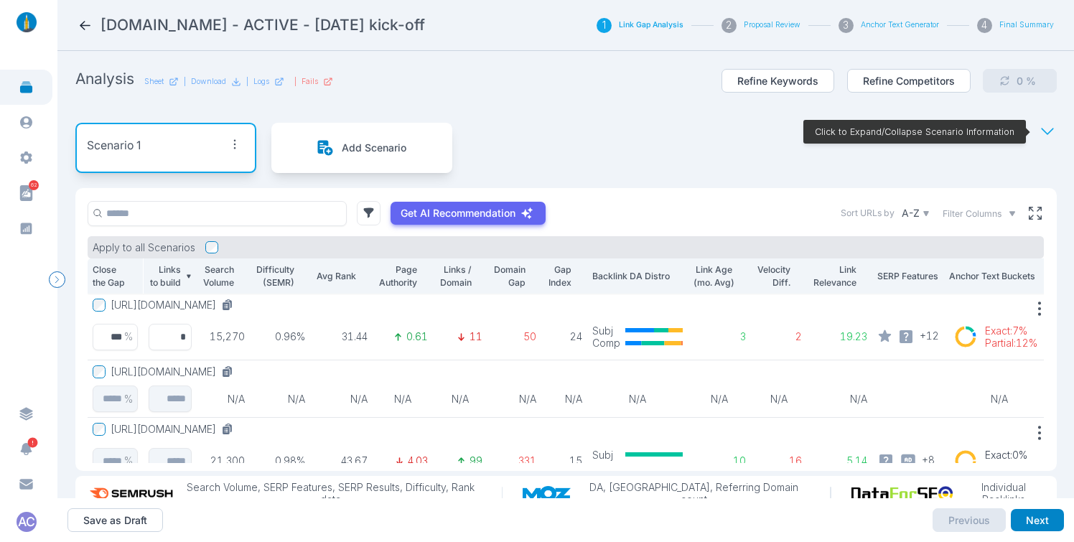
click at [88, 24] on icon at bounding box center [85, 25] width 15 height 15
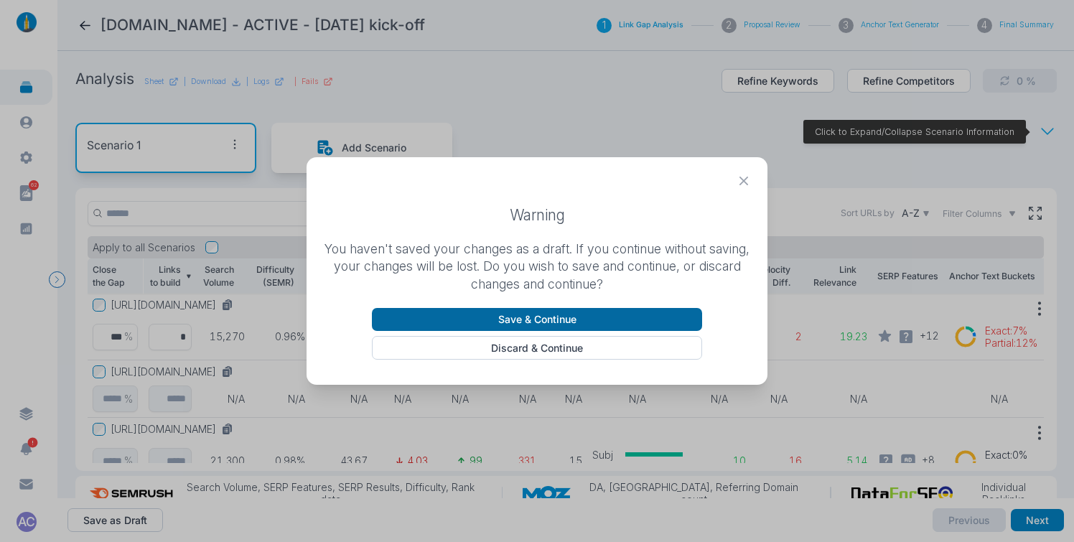
click at [480, 317] on button "Save & Continue" at bounding box center [537, 319] width 330 height 23
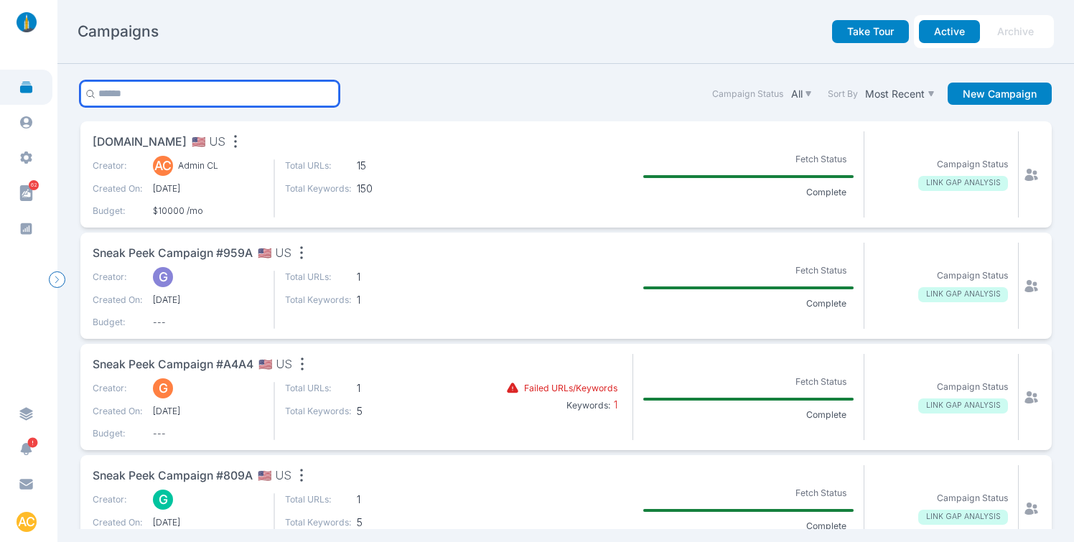
click at [152, 98] on input "text" at bounding box center [209, 93] width 259 height 25
type input "******"
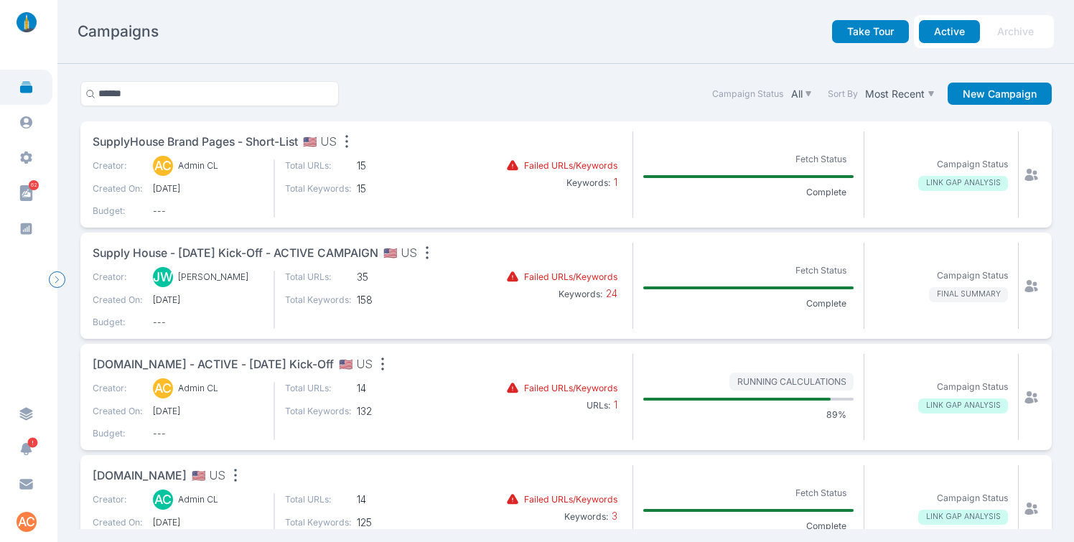
click at [246, 254] on span "Supply House - [DATE] Kick-off - ACTIVE CAMPAIGN" at bounding box center [236, 254] width 286 height 18
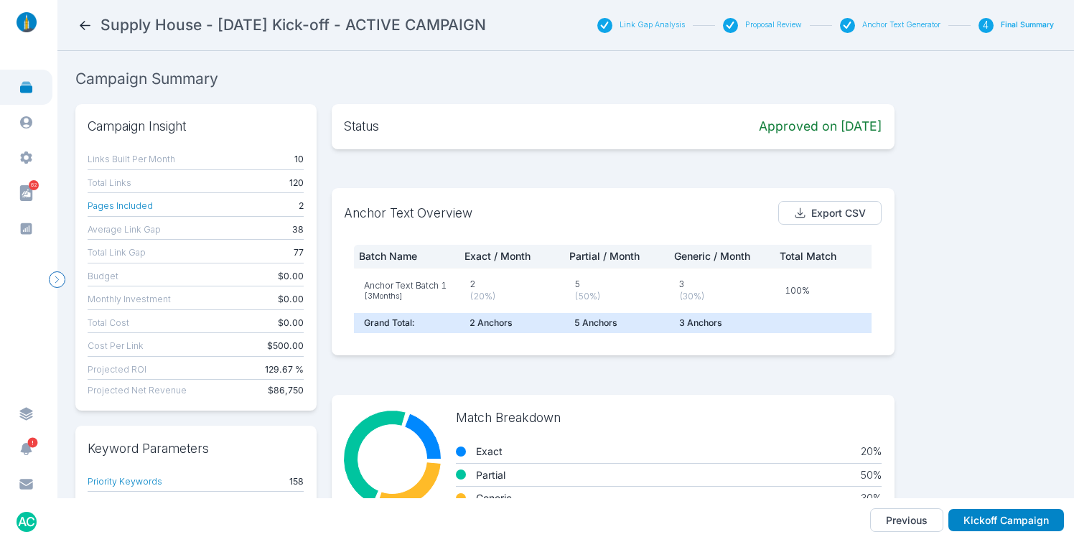
click at [675, 27] on button "Link Gap Analysis" at bounding box center [652, 25] width 65 height 10
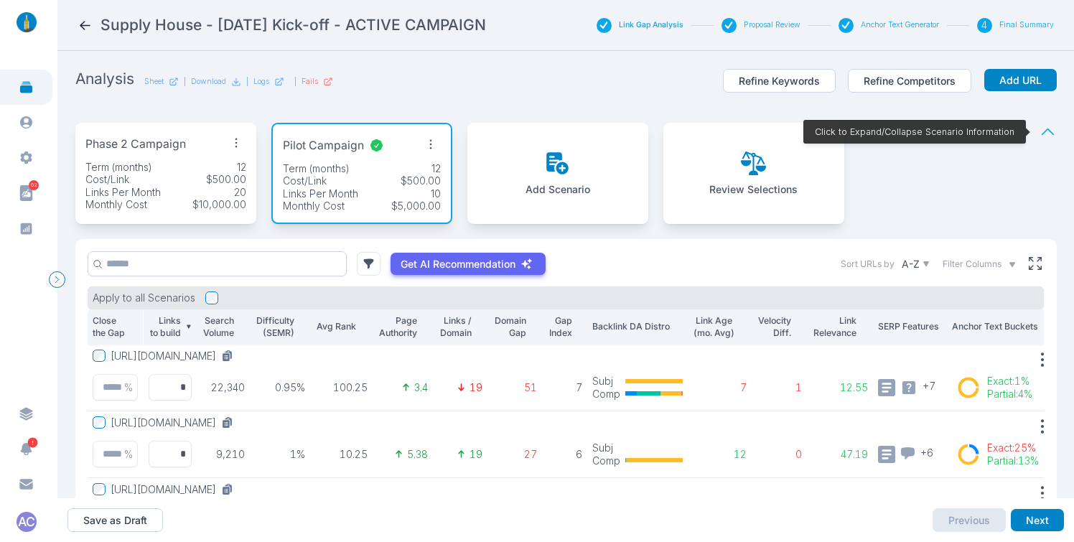
drag, startPoint x: 275, startPoint y: 283, endPoint x: 279, endPoint y: 276, distance: 8.0
click at [278, 281] on div "Get AI Recommendation Sort URLs by A-Z Filter Columns Apply to all Scenarios Cl…" at bounding box center [565, 380] width 981 height 283
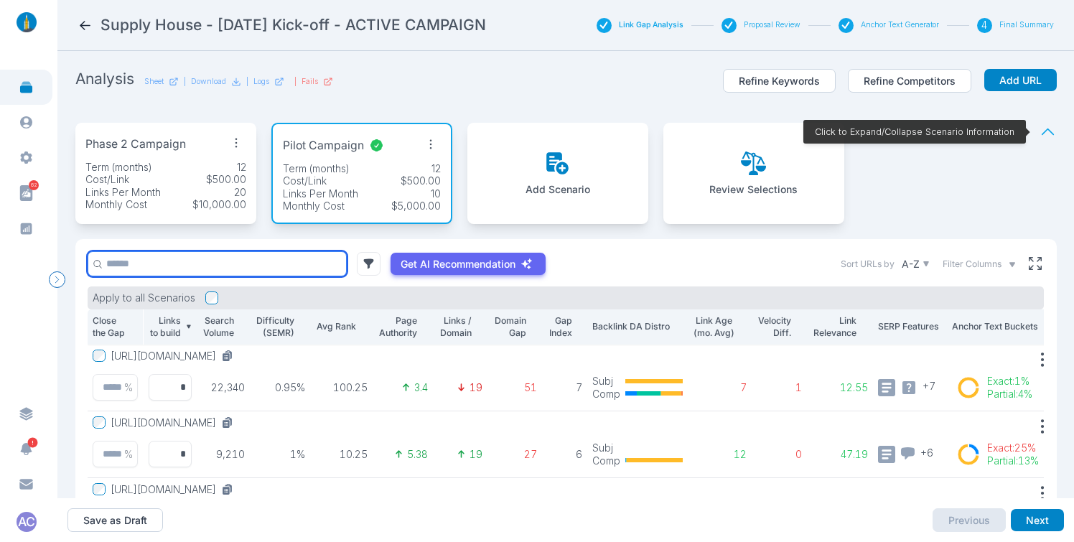
click at [279, 274] on input "text" at bounding box center [217, 263] width 259 height 25
paste input "**********"
type input "**********"
paste input "**********"
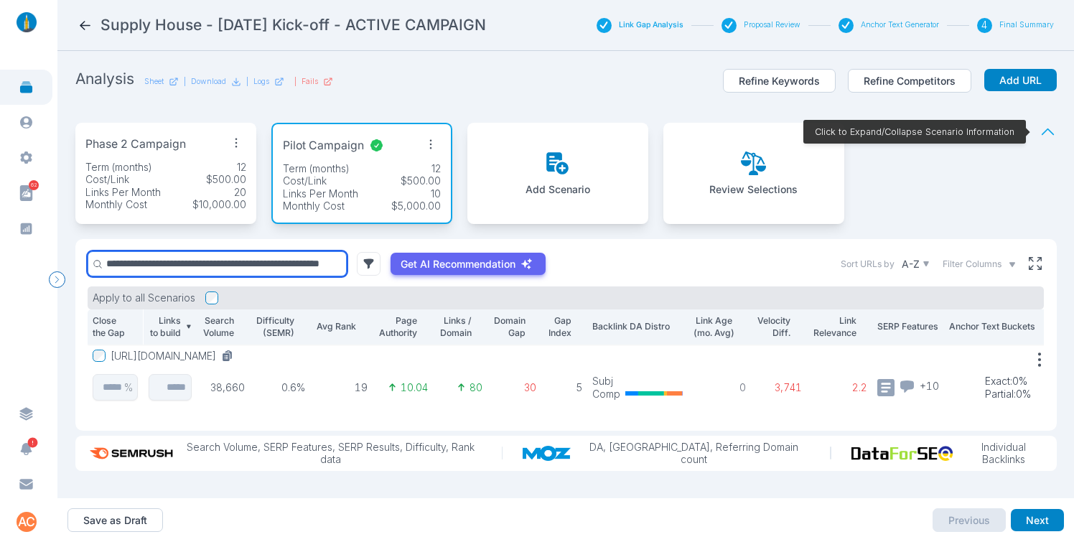
type input "**********"
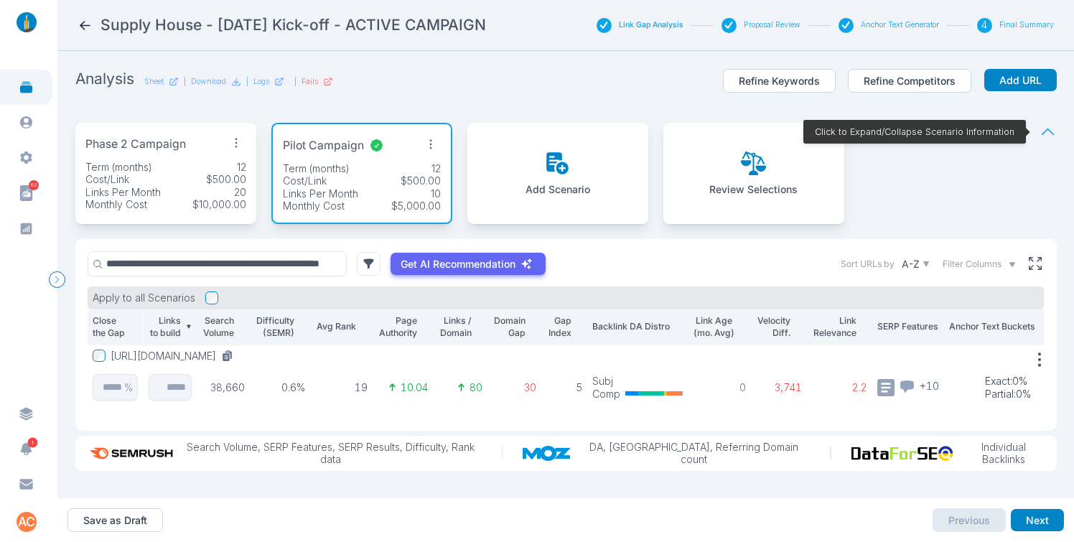
scroll to position [0, 0]
click at [239, 355] on button "[URL][DOMAIN_NAME]" at bounding box center [175, 356] width 128 height 13
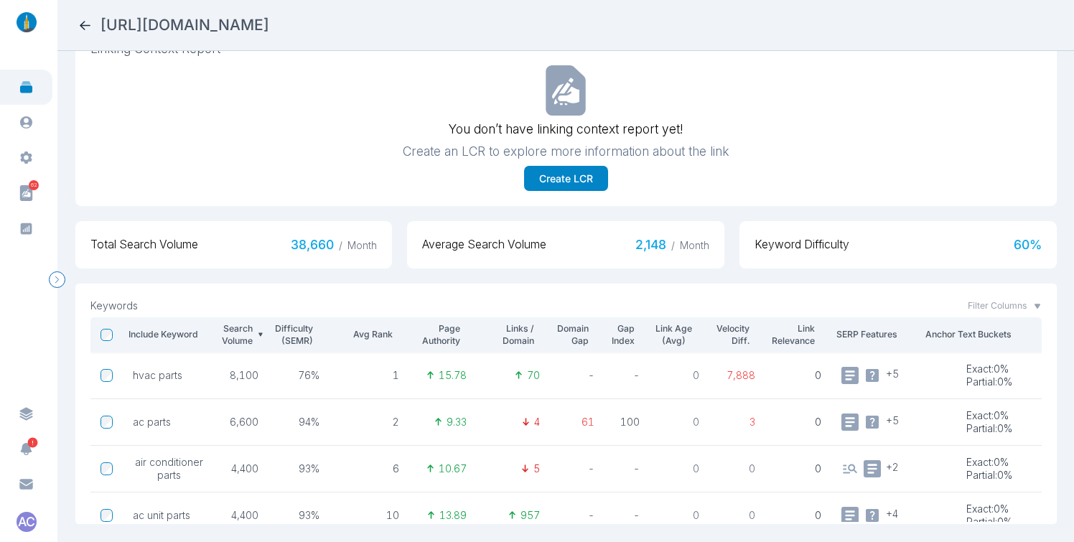
click at [87, 26] on icon at bounding box center [85, 25] width 15 height 15
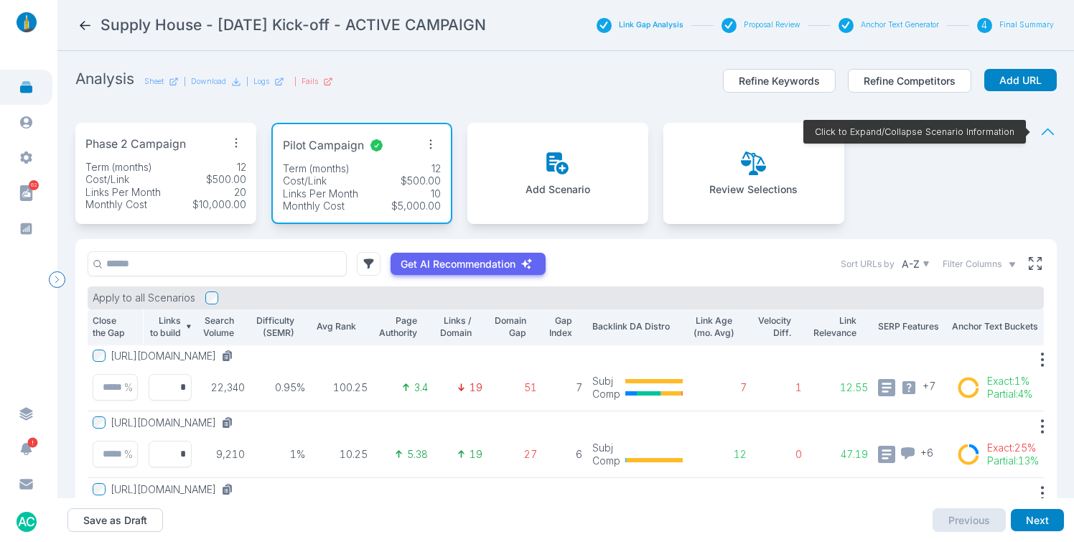
click at [177, 164] on div "Term (months) 12" at bounding box center [165, 167] width 161 height 13
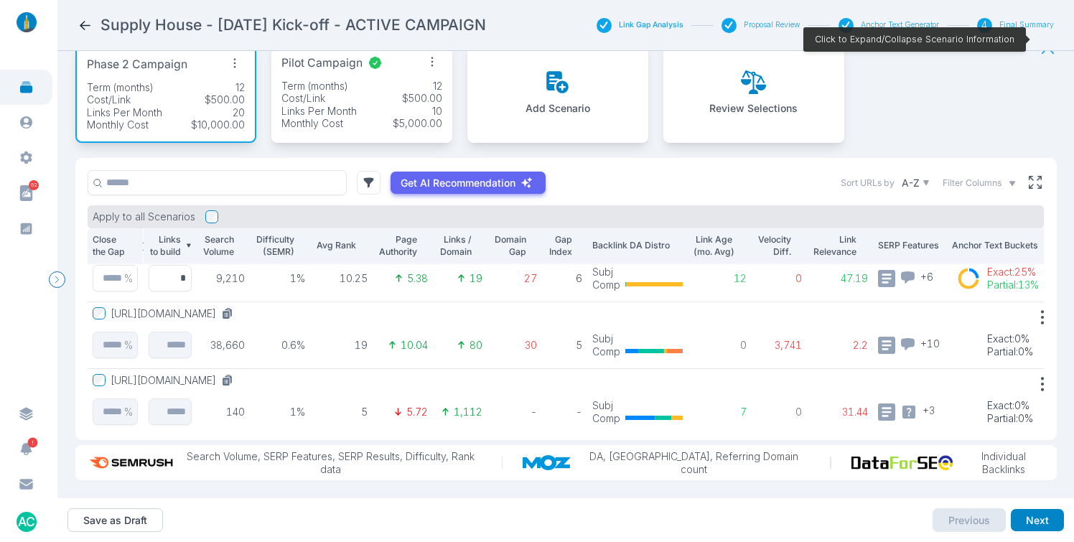
scroll to position [238, 0]
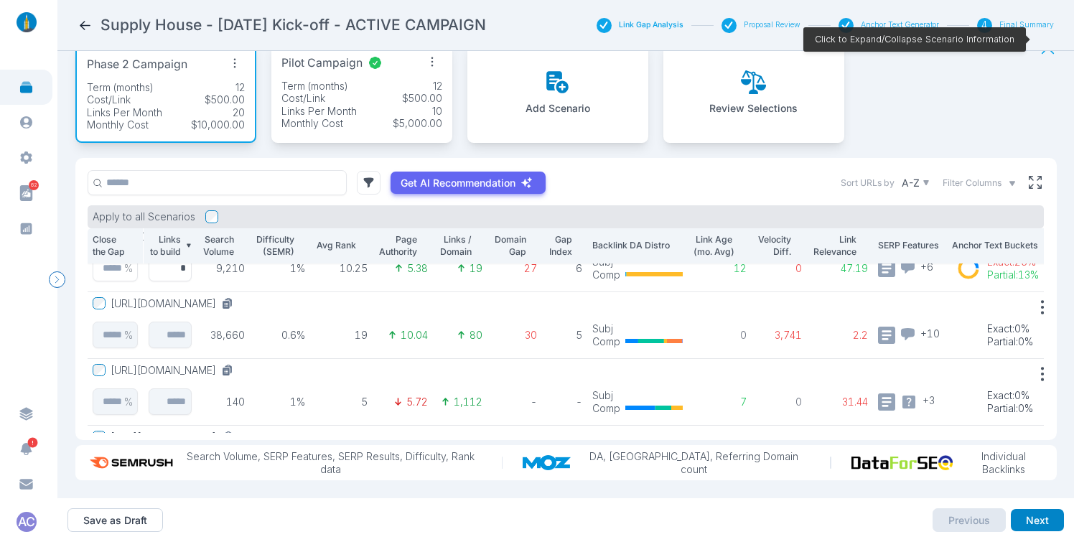
click at [233, 233] on p "Search Volume" at bounding box center [217, 245] width 33 height 25
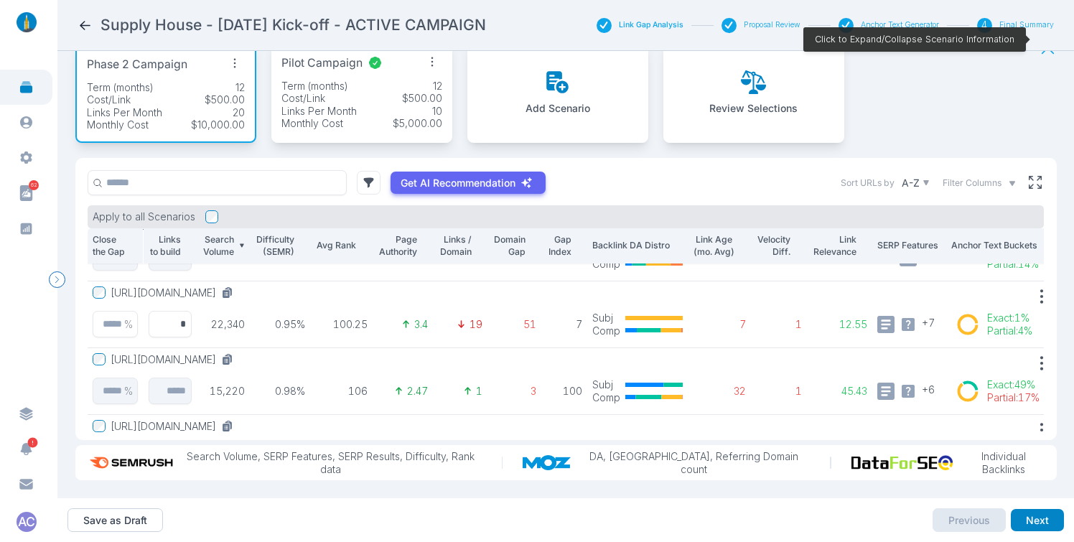
scroll to position [456, 0]
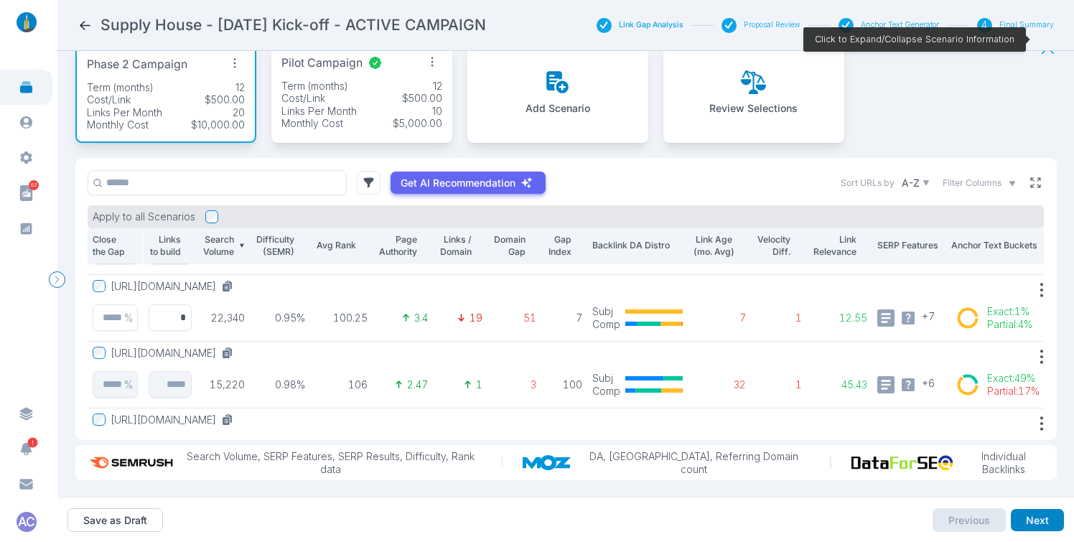
click at [790, 176] on icon at bounding box center [1035, 182] width 13 height 13
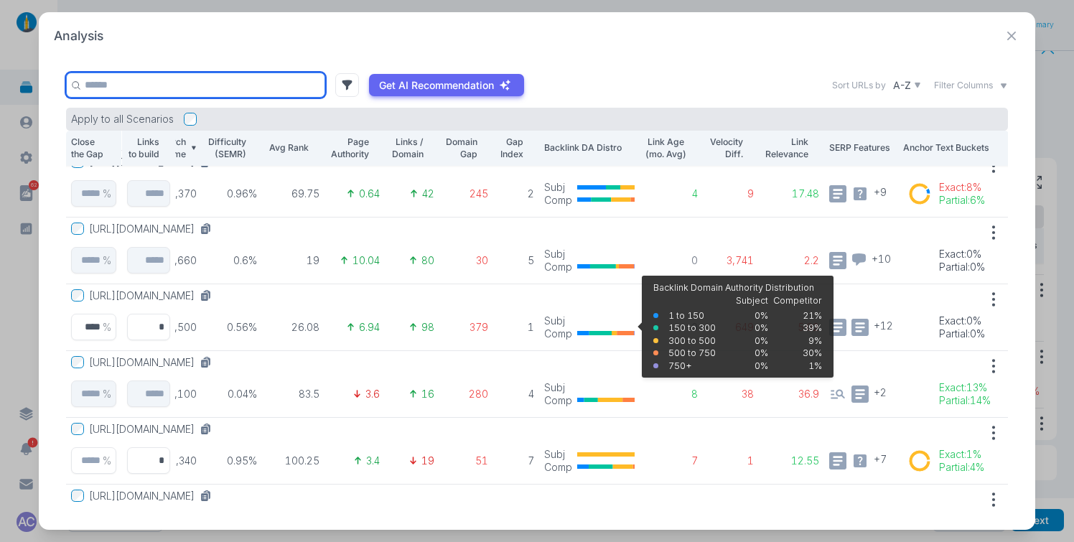
scroll to position [215, 26]
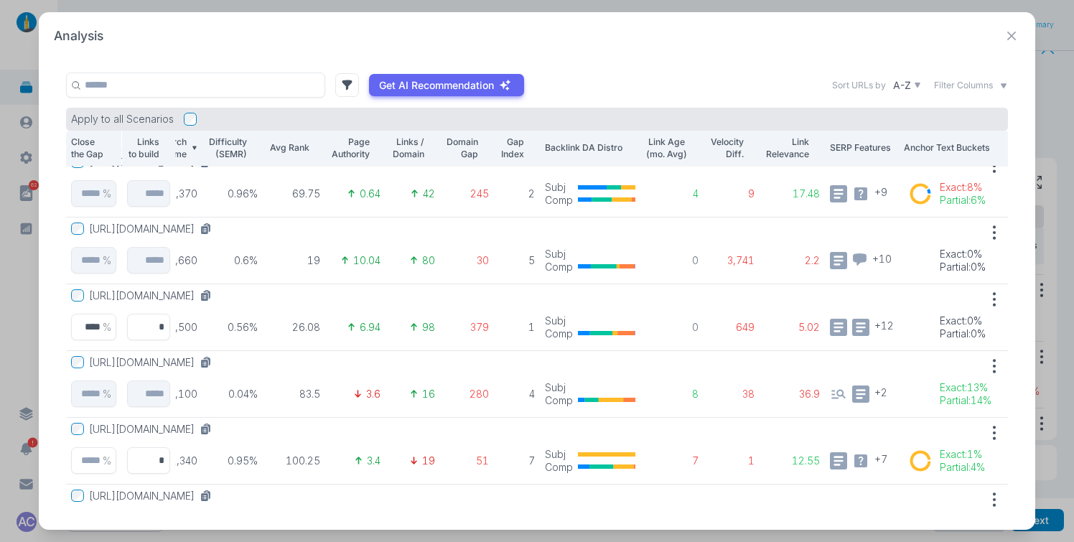
click at [790, 85] on span "Filter Columns" at bounding box center [963, 85] width 59 height 13
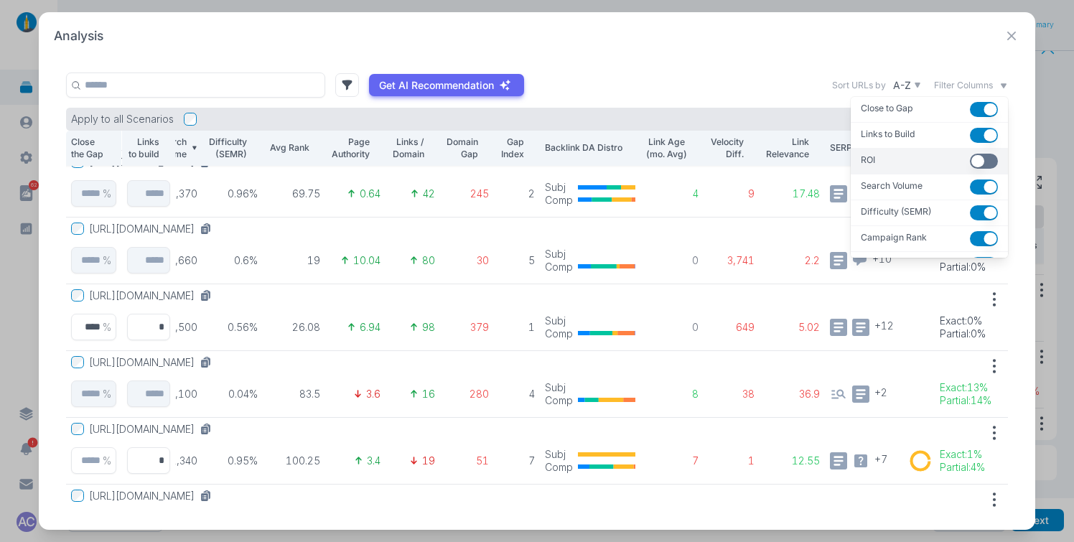
click at [790, 165] on button "button" at bounding box center [984, 161] width 28 height 15
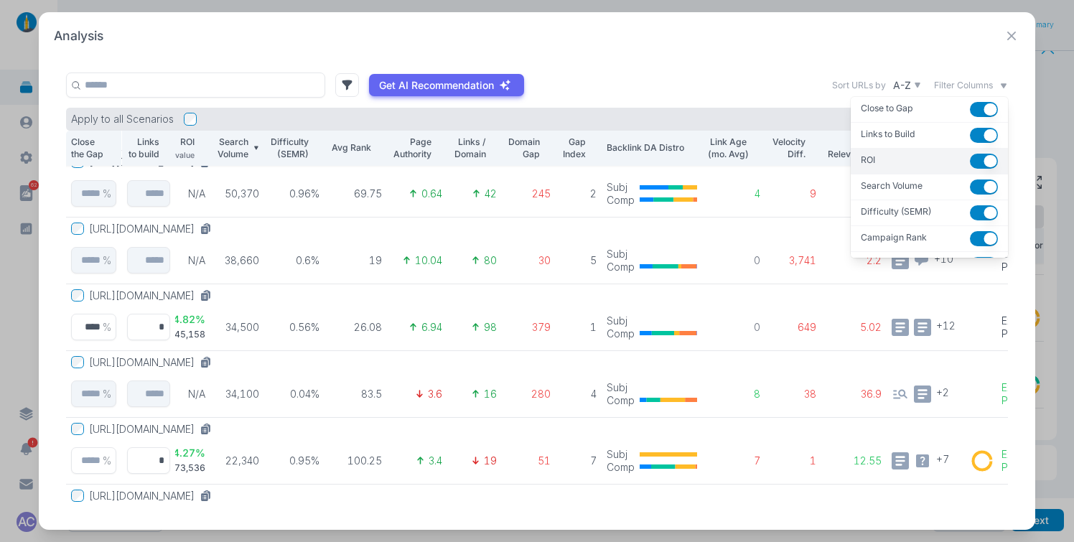
click at [790, 162] on button "button" at bounding box center [984, 161] width 28 height 15
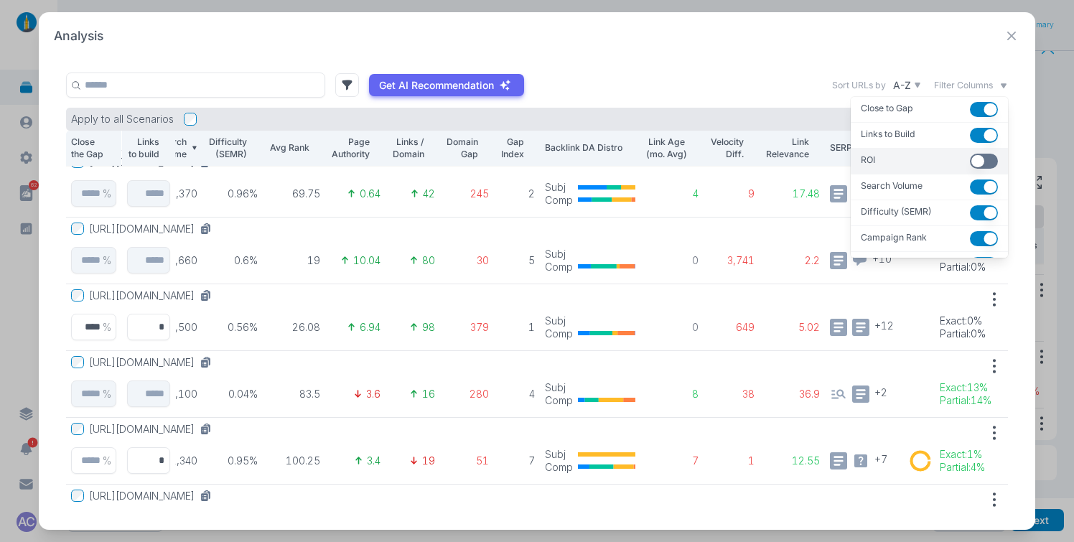
click at [790, 164] on button "button" at bounding box center [984, 161] width 28 height 15
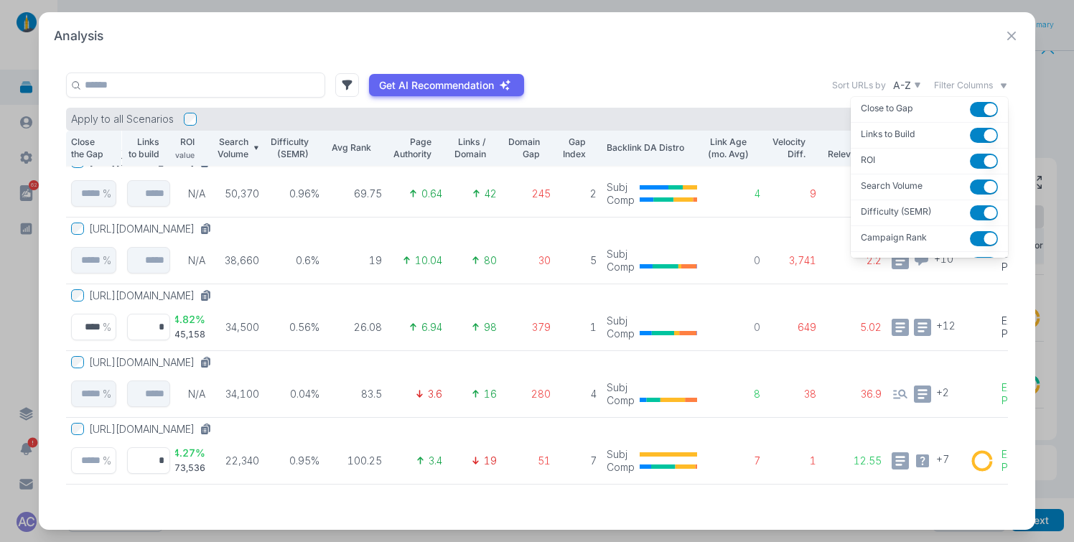
scroll to position [0, 26]
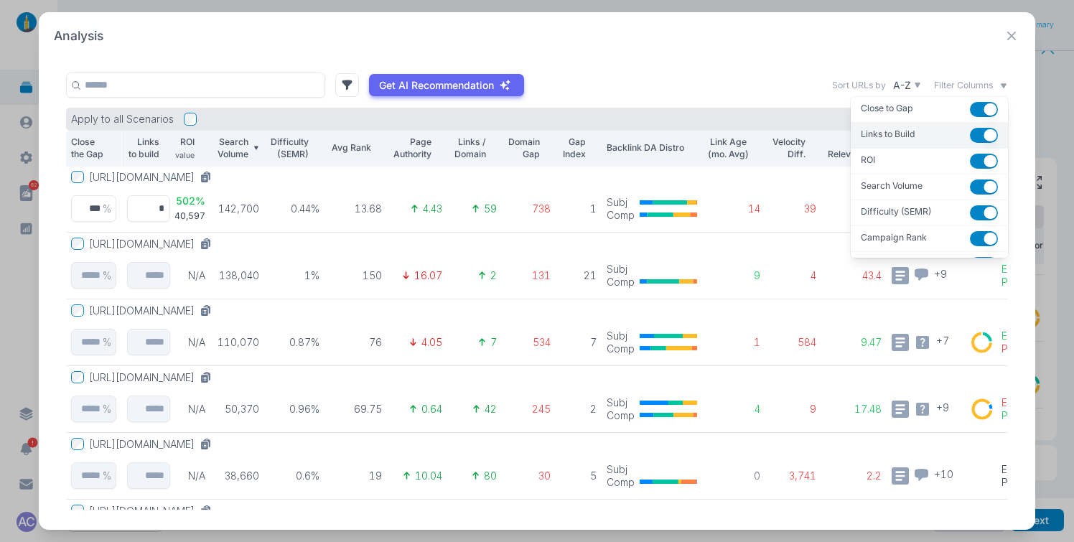
click at [790, 133] on button "button" at bounding box center [984, 135] width 28 height 15
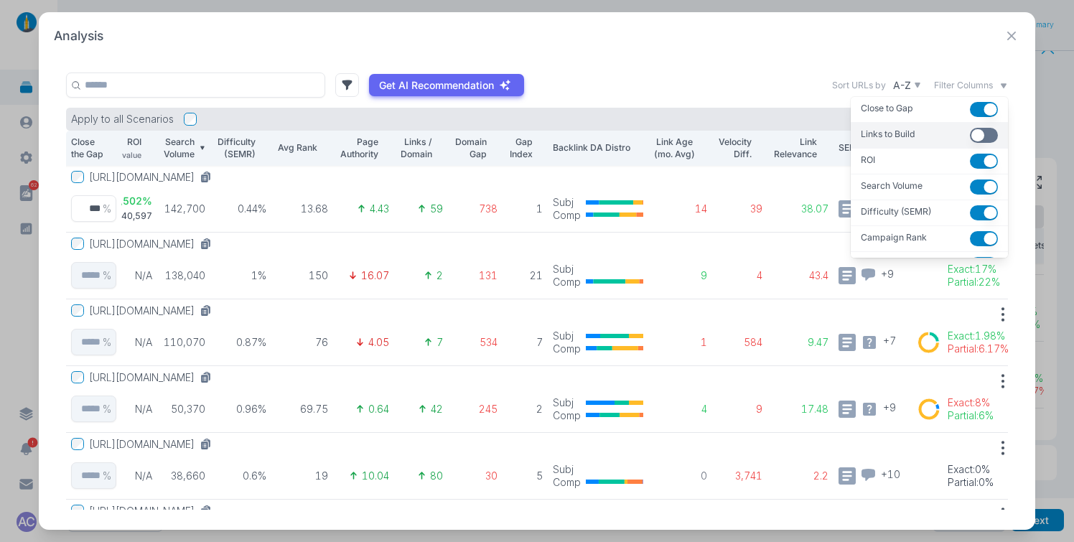
click at [790, 133] on button "button" at bounding box center [984, 135] width 28 height 15
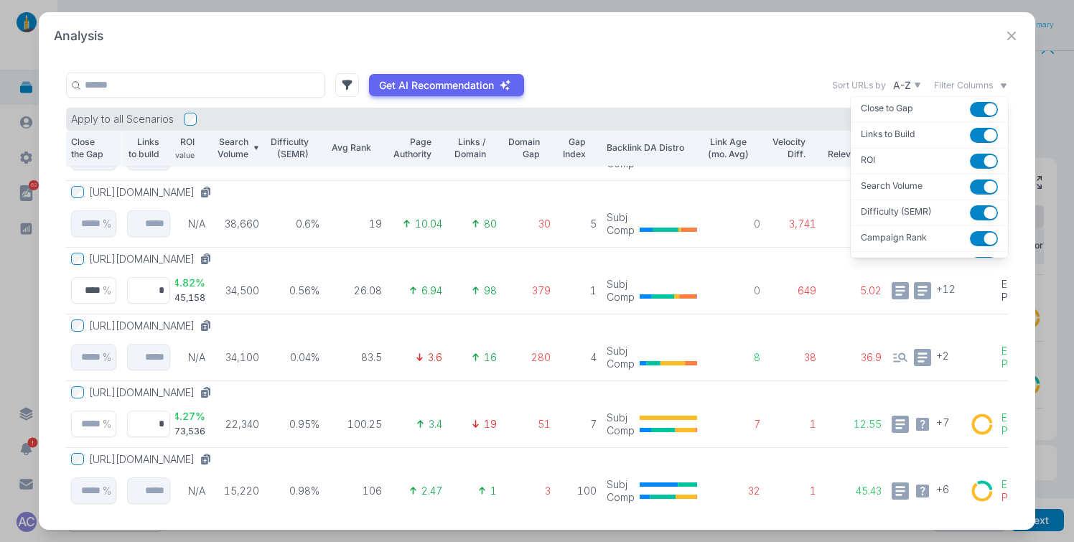
scroll to position [343, 26]
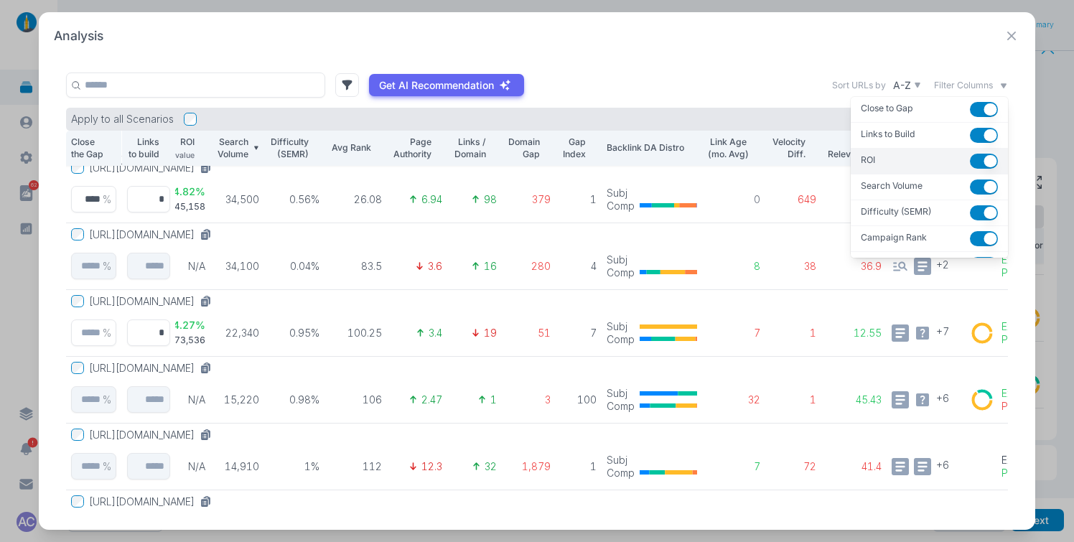
click at [790, 161] on button "button" at bounding box center [984, 161] width 28 height 15
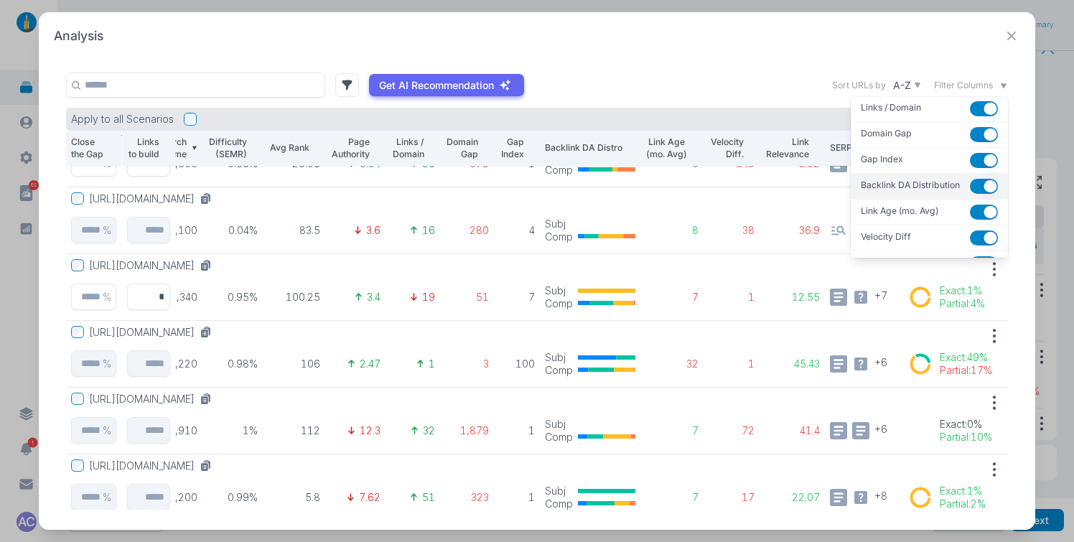
scroll to position [182, 0]
click at [790, 182] on button "button" at bounding box center [984, 185] width 28 height 15
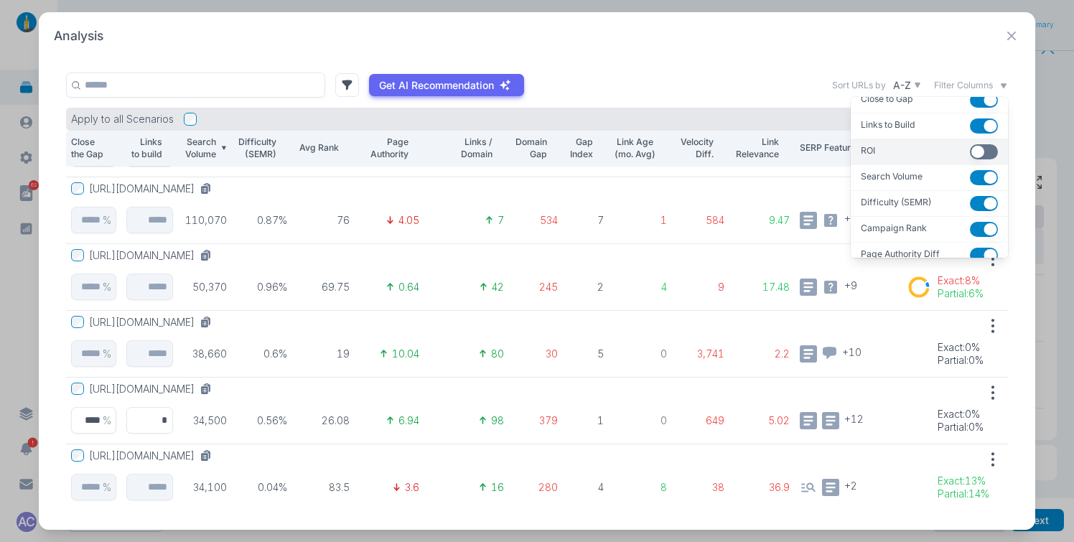
scroll to position [10, 0]
click at [790, 154] on button "button" at bounding box center [984, 151] width 28 height 15
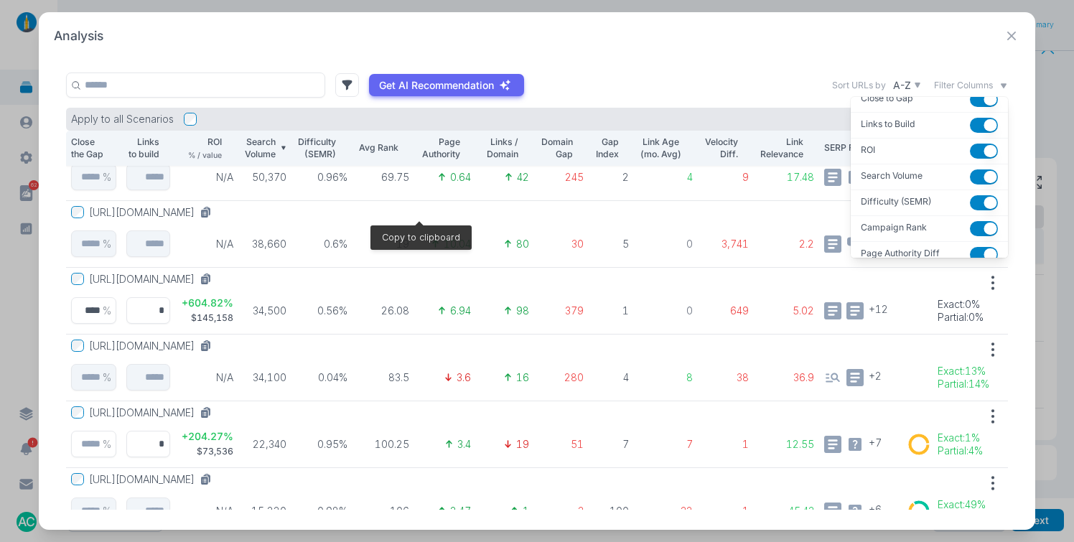
scroll to position [234, 0]
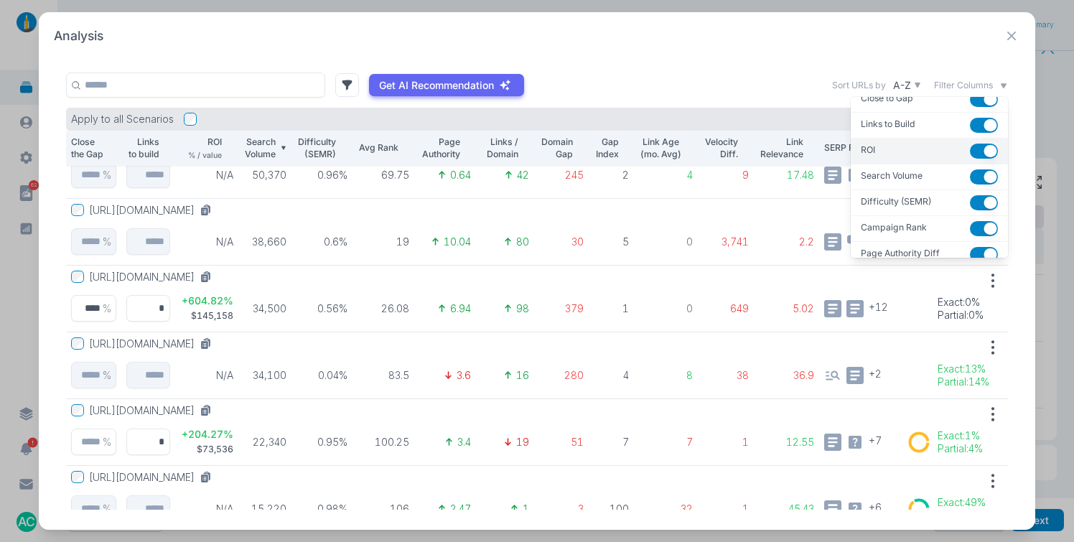
click at [790, 148] on button "button" at bounding box center [984, 151] width 28 height 15
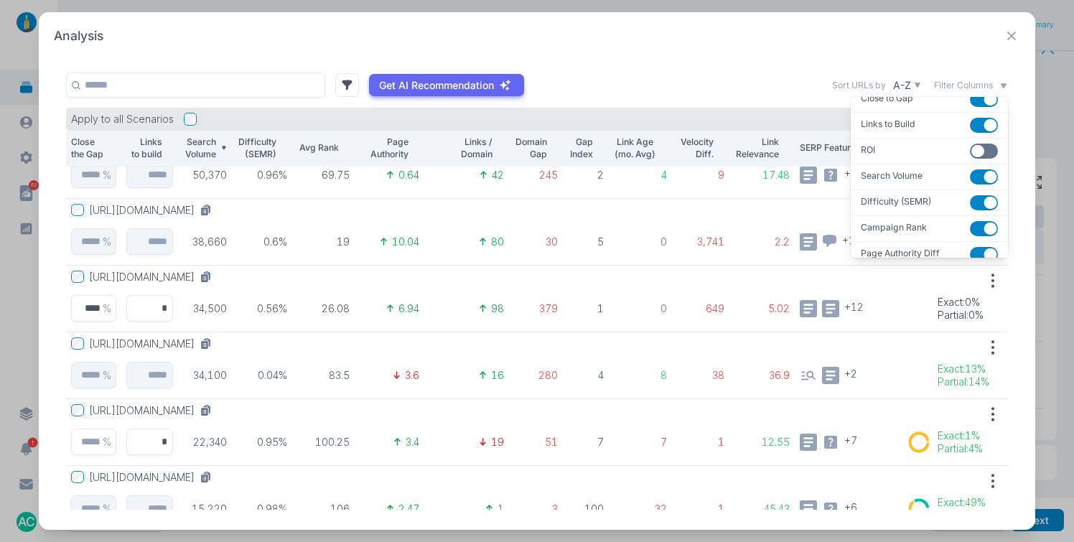
click at [790, 87] on div "Filter Columns" at bounding box center [971, 85] width 74 height 13
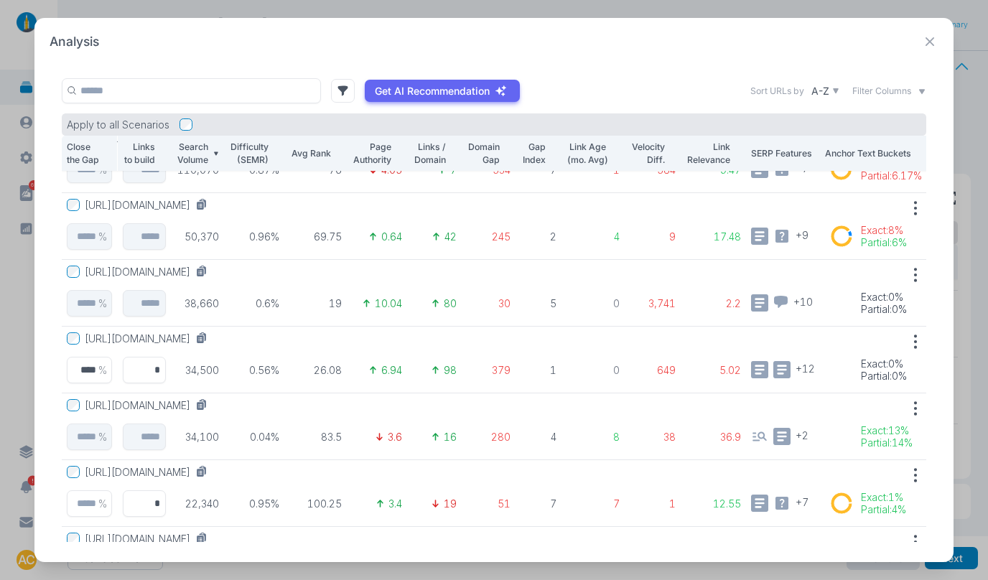
scroll to position [77, 0]
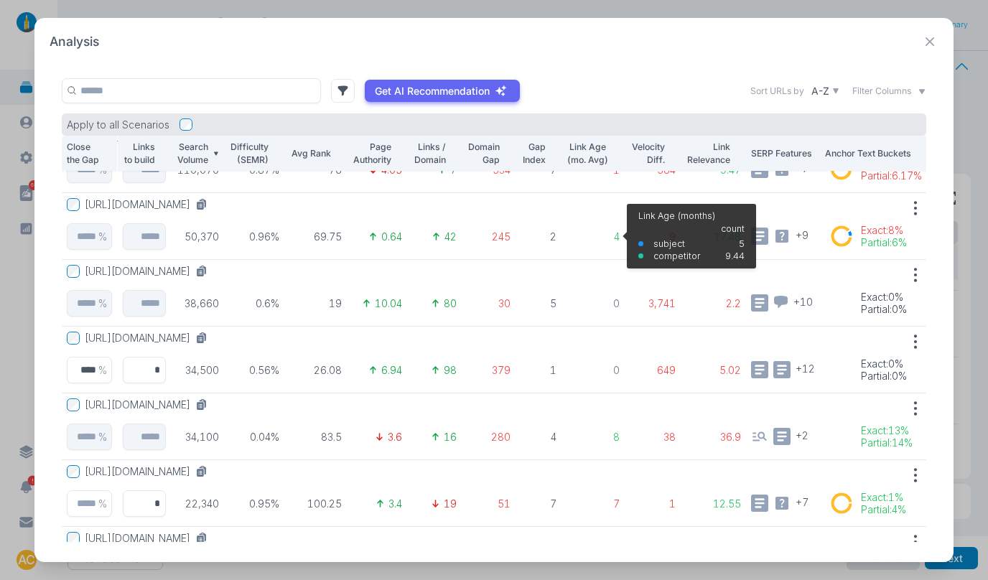
click at [582, 236] on p "4" at bounding box center [593, 236] width 54 height 13
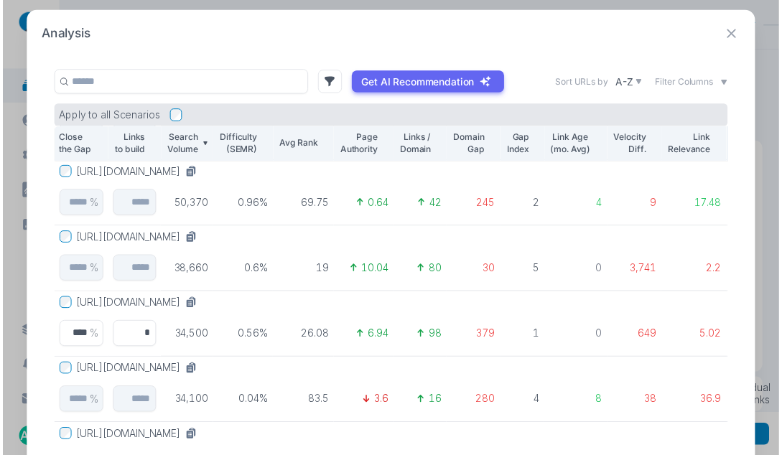
scroll to position [200, 0]
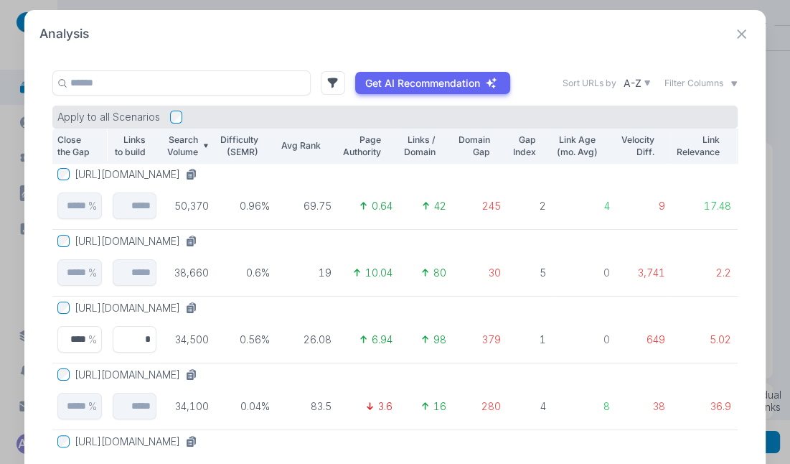
click at [741, 34] on icon at bounding box center [742, 34] width 18 height 18
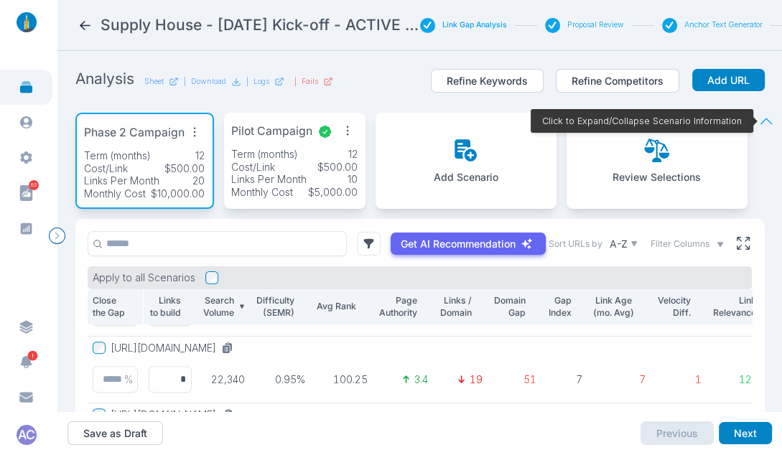
scroll to position [4, 0]
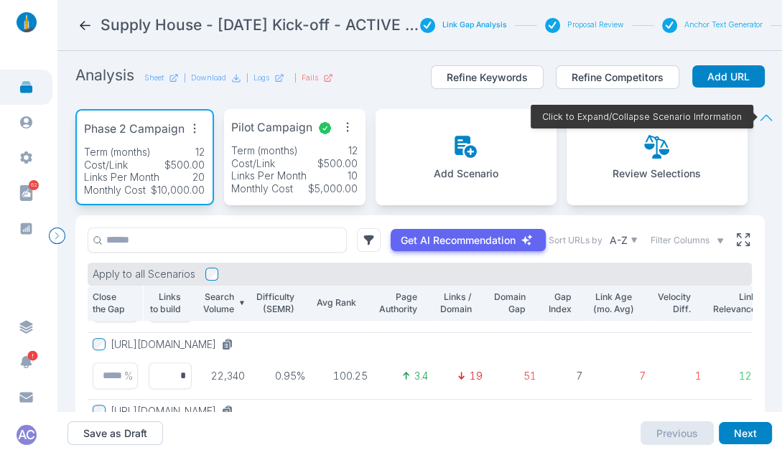
drag, startPoint x: 162, startPoint y: 307, endPoint x: 212, endPoint y: 269, distance: 63.0
click at [162, 307] on p "Links to build" at bounding box center [164, 303] width 33 height 25
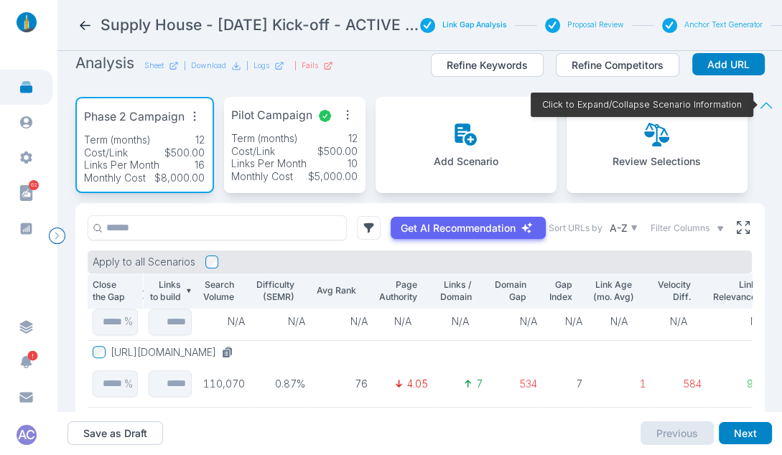
scroll to position [502, 0]
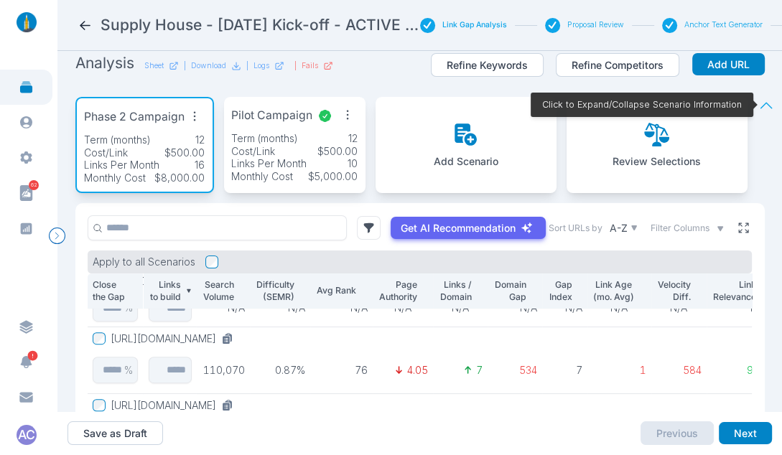
click at [745, 233] on icon at bounding box center [743, 228] width 10 height 10
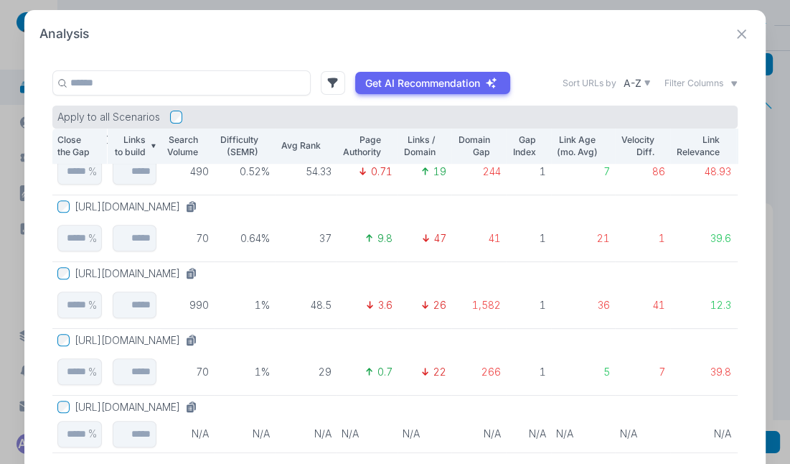
scroll to position [743, 0]
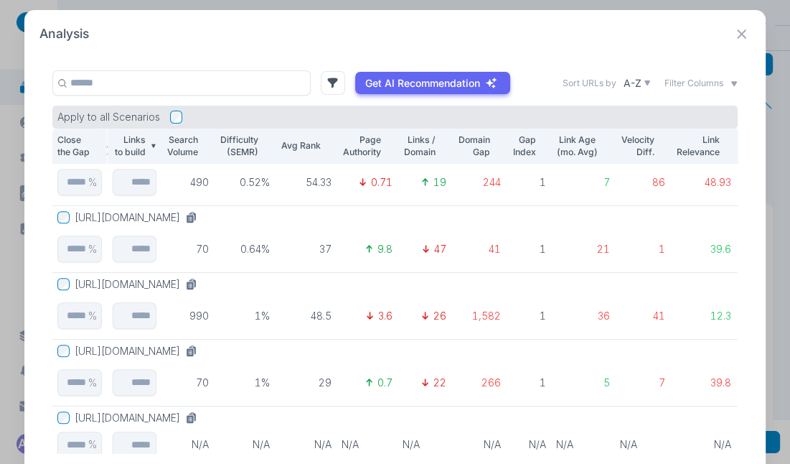
click at [166, 137] on p "Search Volume" at bounding box center [182, 146] width 33 height 25
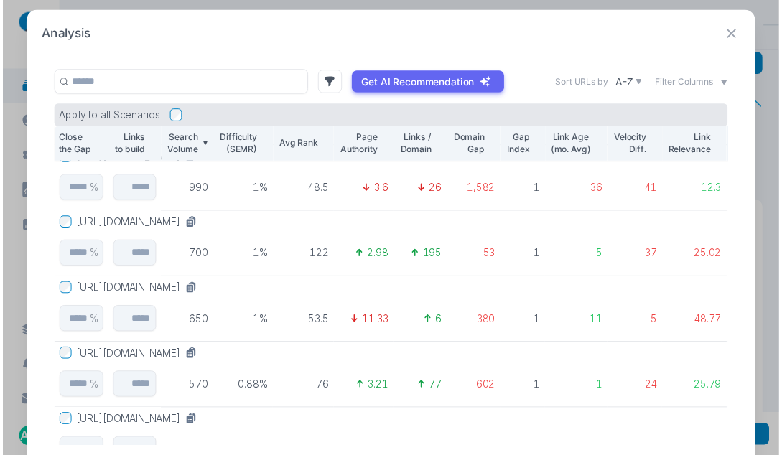
scroll to position [1249, 0]
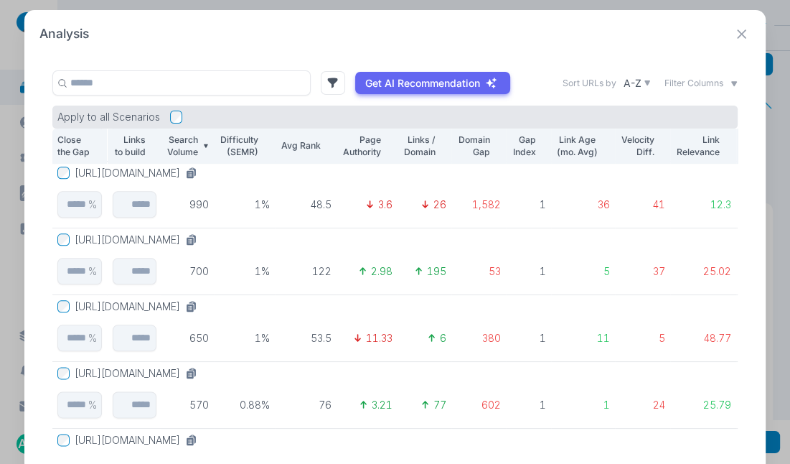
click at [740, 35] on icon at bounding box center [742, 34] width 18 height 18
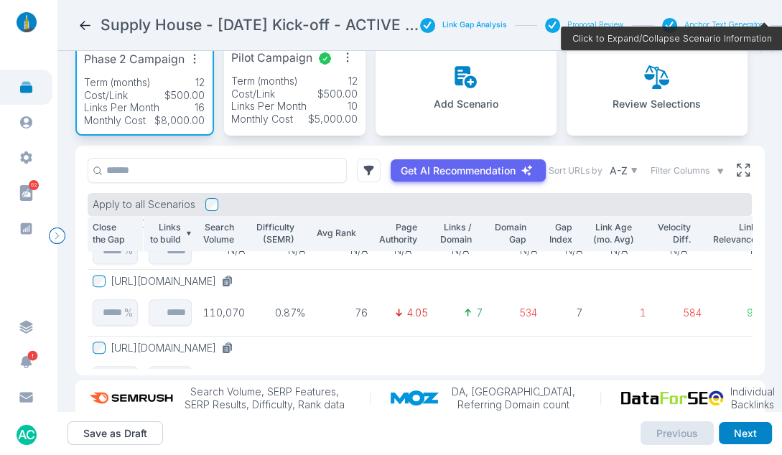
scroll to position [111, 0]
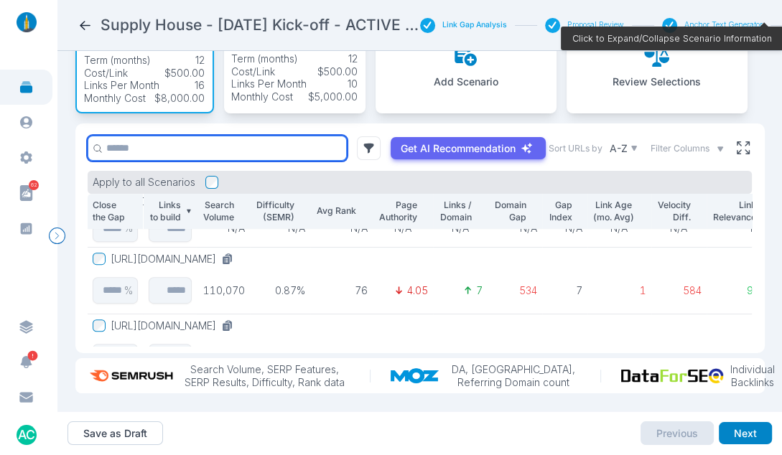
click at [118, 148] on input "text" at bounding box center [217, 148] width 259 height 25
paste input "**********"
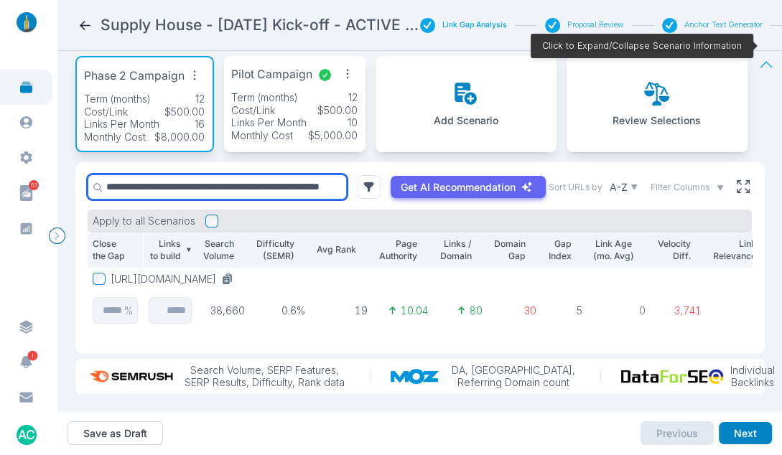
type input "**********"
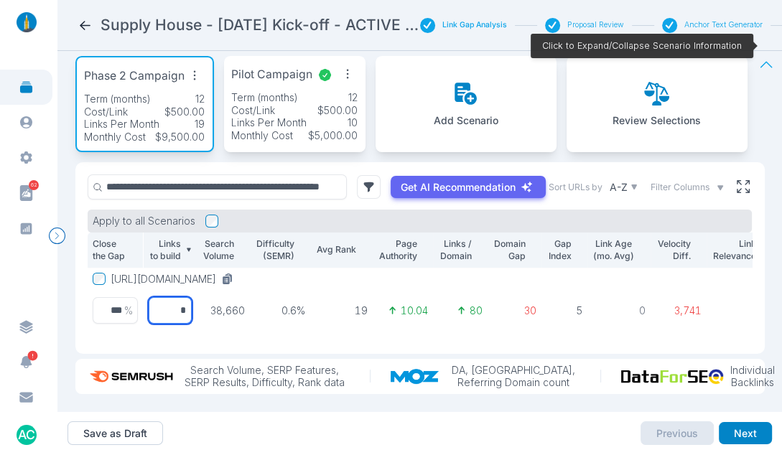
click at [174, 301] on input "*" at bounding box center [170, 310] width 44 height 27
type input "*"
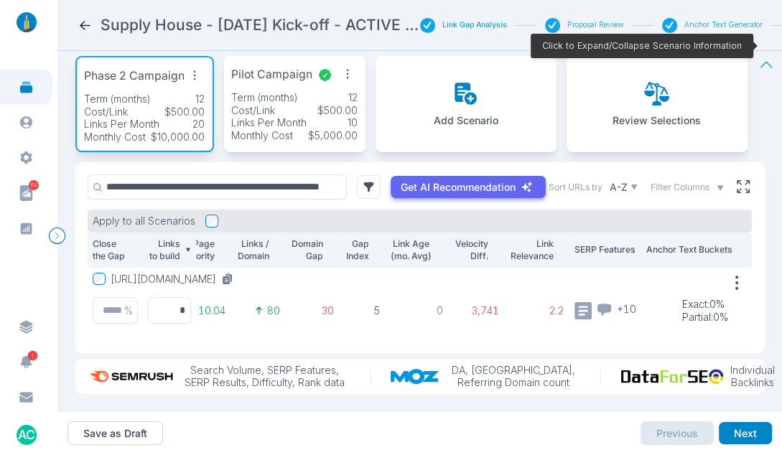
click at [770, 251] on section "**********" at bounding box center [419, 231] width 724 height 360
click at [746, 180] on icon at bounding box center [743, 186] width 13 height 13
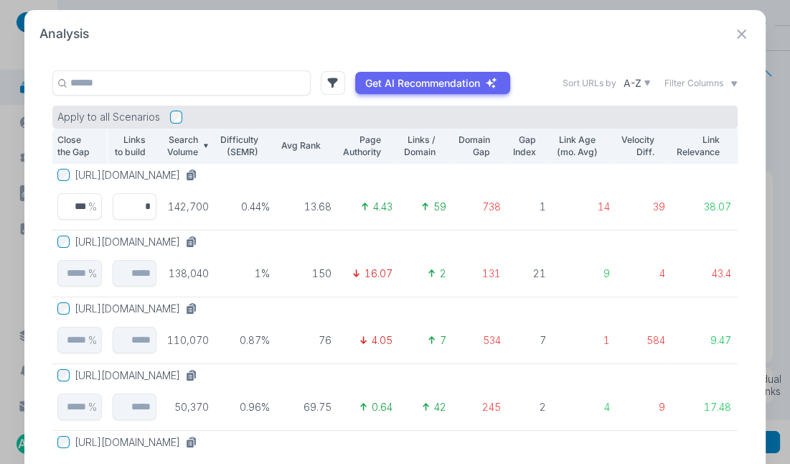
click at [132, 146] on p "Links to build" at bounding box center [129, 146] width 33 height 25
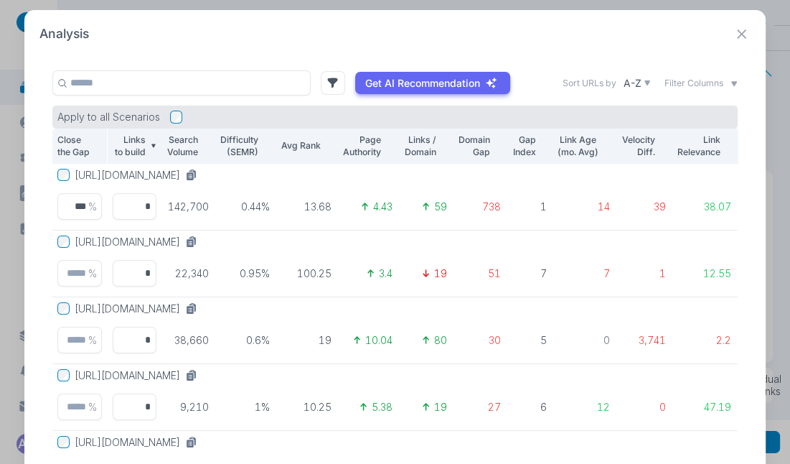
click at [203, 307] on button "[URL][DOMAIN_NAME]" at bounding box center [139, 308] width 128 height 13
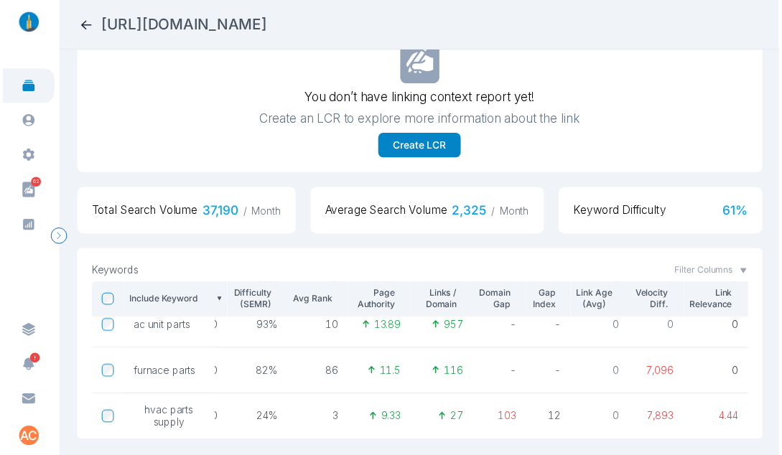
scroll to position [139, 40]
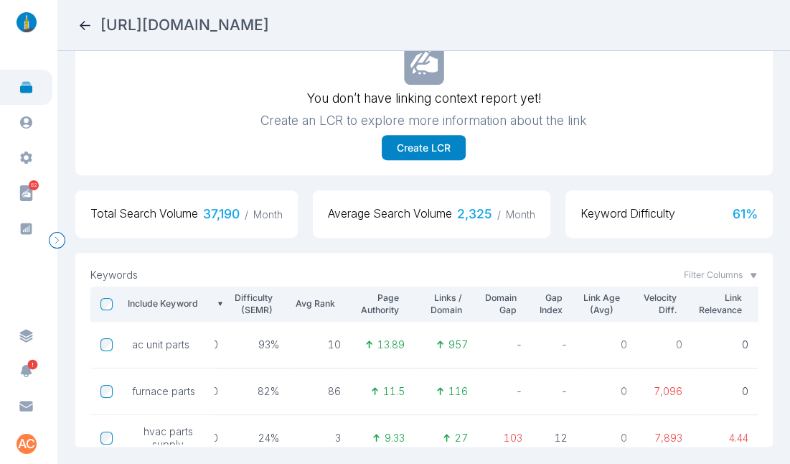
click at [86, 25] on icon at bounding box center [85, 25] width 15 height 15
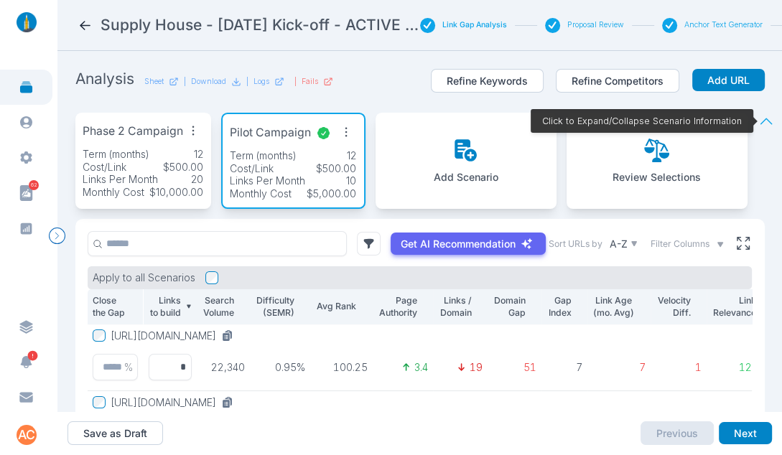
scroll to position [9, 0]
click at [742, 237] on icon at bounding box center [743, 243] width 13 height 13
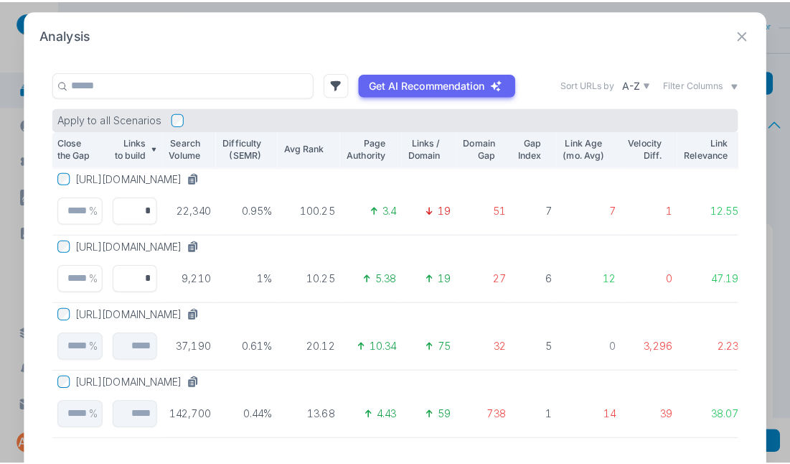
scroll to position [0, 0]
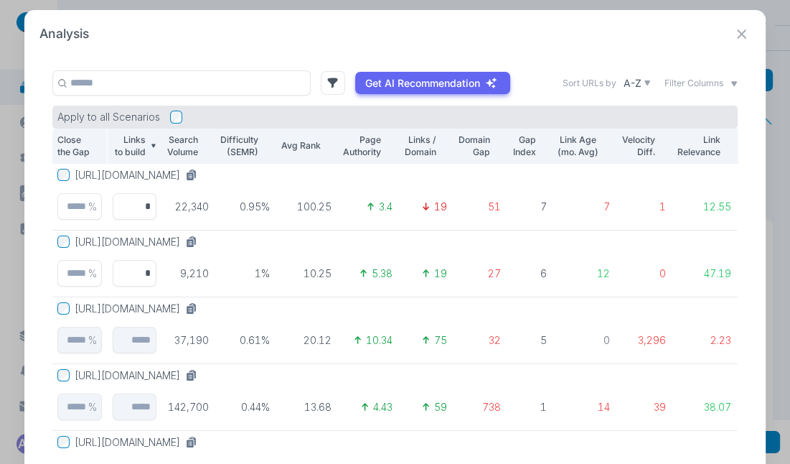
click at [737, 39] on icon at bounding box center [742, 34] width 18 height 18
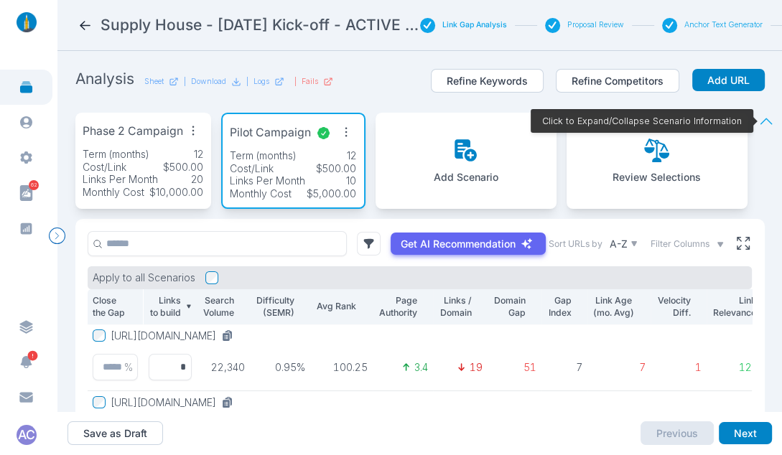
click at [130, 151] on p "Term (months)" at bounding box center [116, 154] width 67 height 13
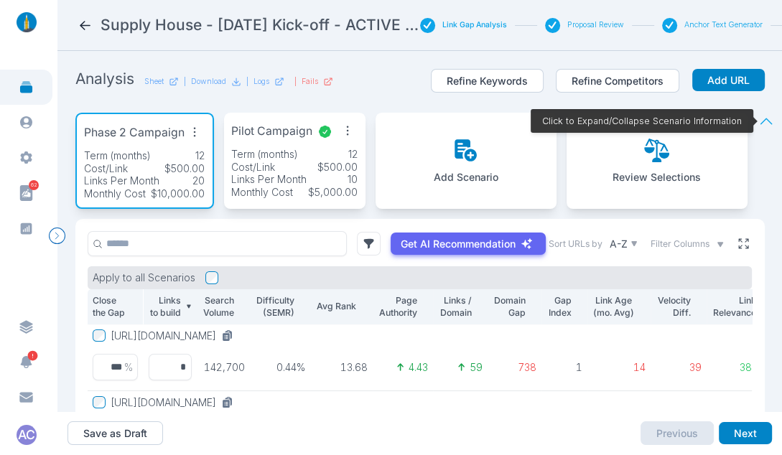
click at [747, 248] on icon at bounding box center [743, 243] width 13 height 13
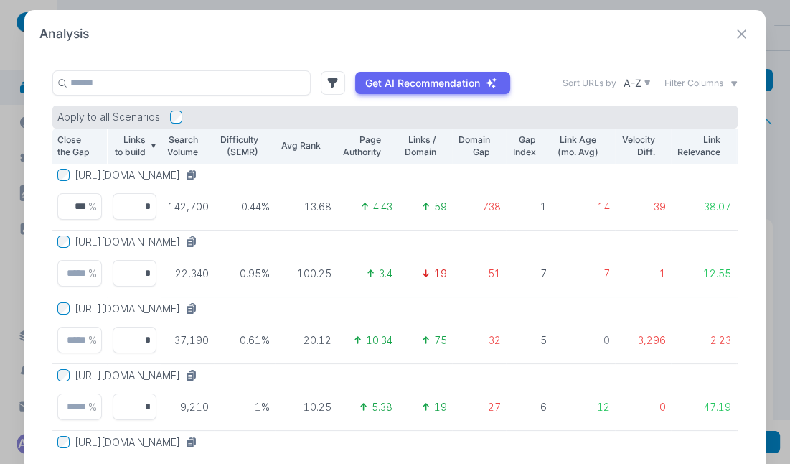
click at [203, 306] on button "[URL][DOMAIN_NAME]" at bounding box center [139, 308] width 128 height 13
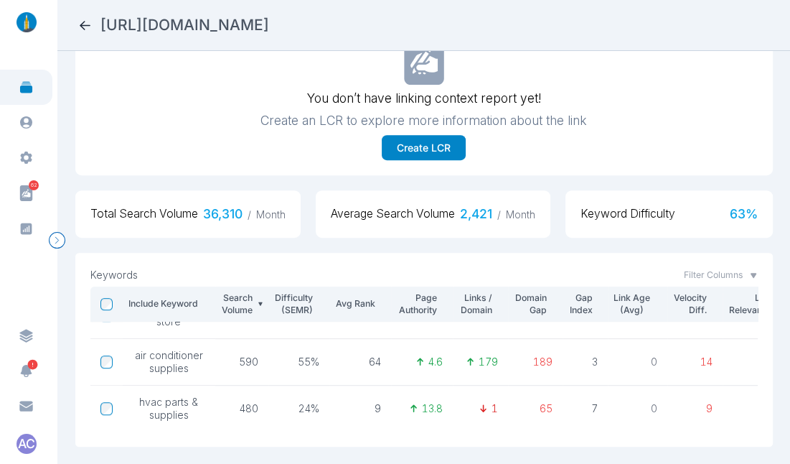
scroll to position [731, 0]
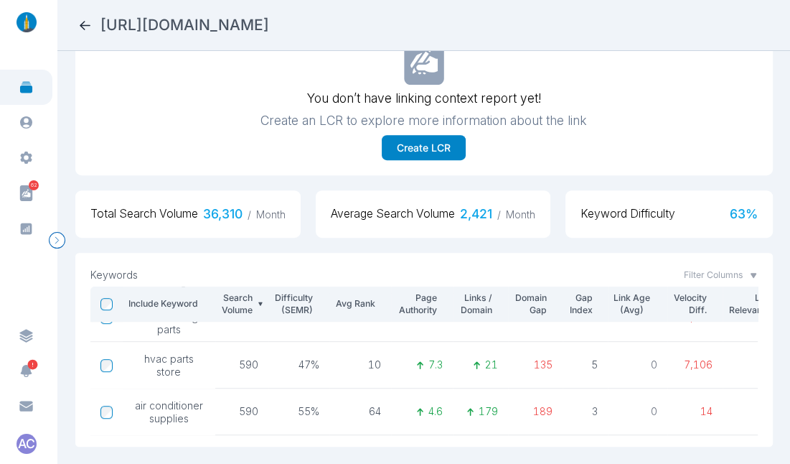
click at [169, 297] on p "Include Keyword" at bounding box center [163, 303] width 70 height 13
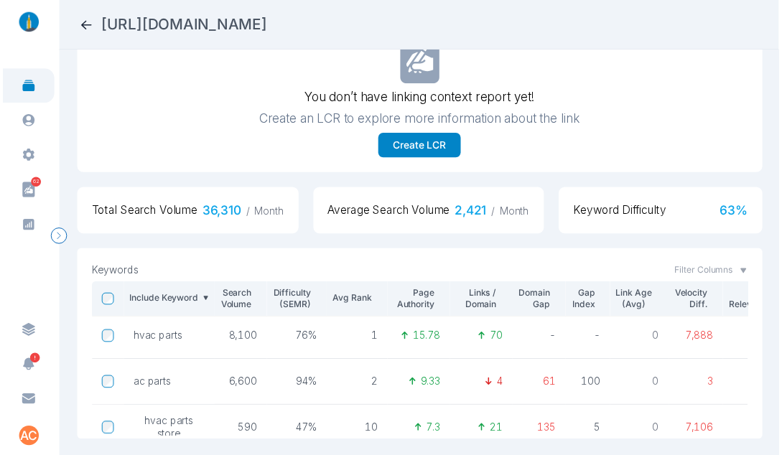
scroll to position [0, 0]
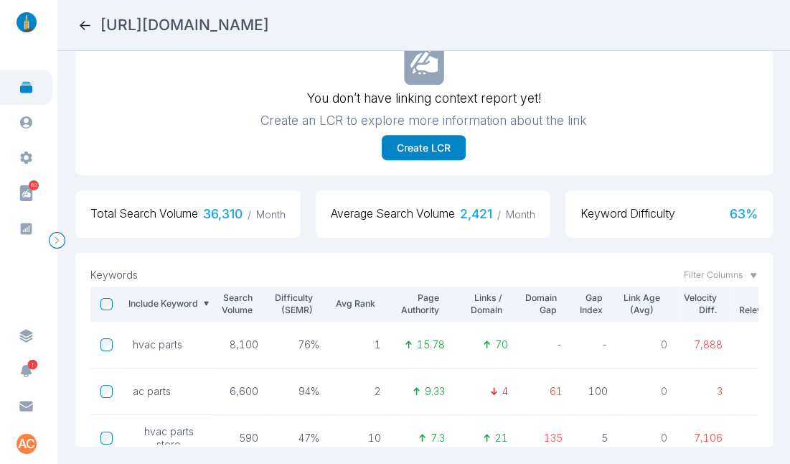
click at [84, 25] on icon at bounding box center [85, 25] width 11 height 9
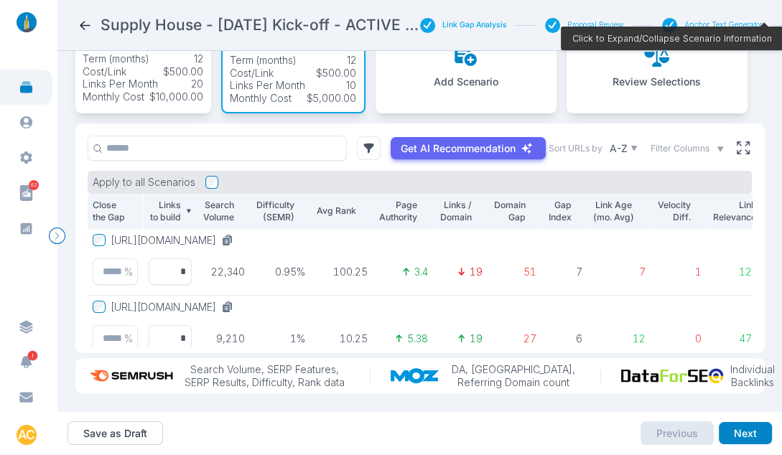
click at [162, 200] on p "Links to build" at bounding box center [164, 211] width 33 height 25
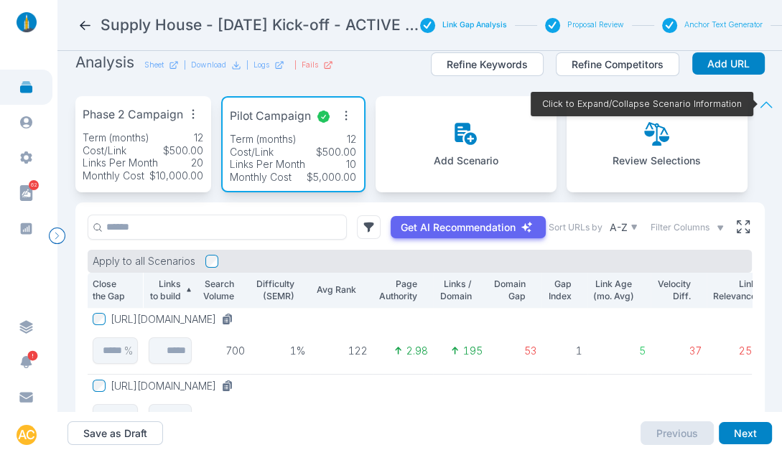
click at [159, 116] on div "Phase 2 Campaign" at bounding box center [143, 115] width 121 height 23
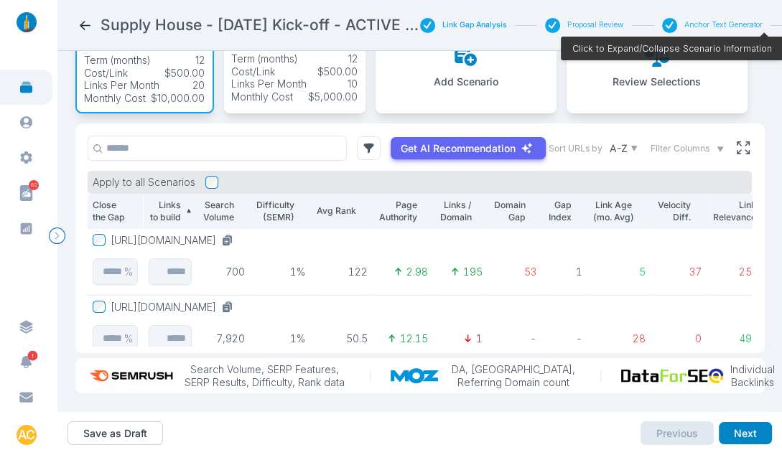
scroll to position [111, 0]
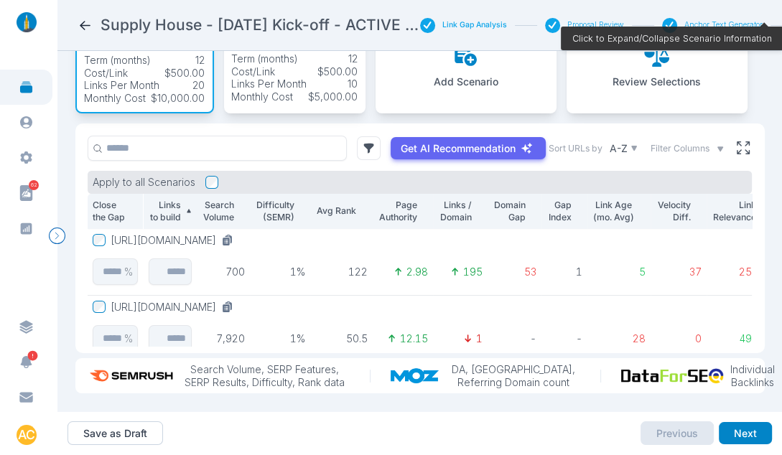
click at [156, 199] on p "Links to build" at bounding box center [164, 211] width 33 height 25
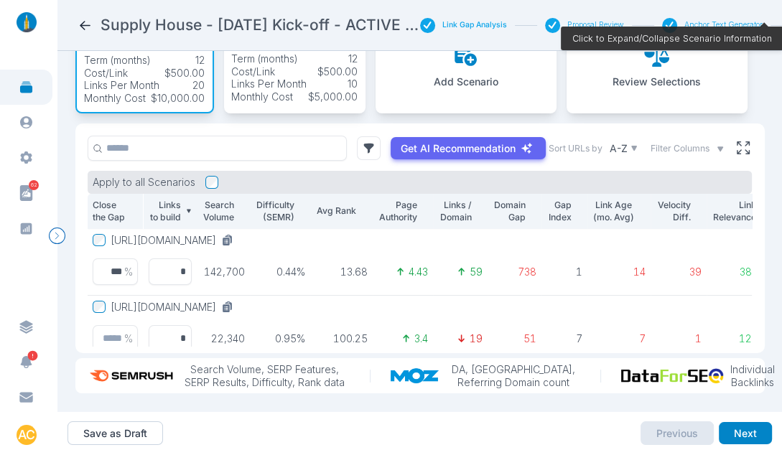
click at [239, 234] on button "[URL][DOMAIN_NAME]" at bounding box center [175, 240] width 128 height 13
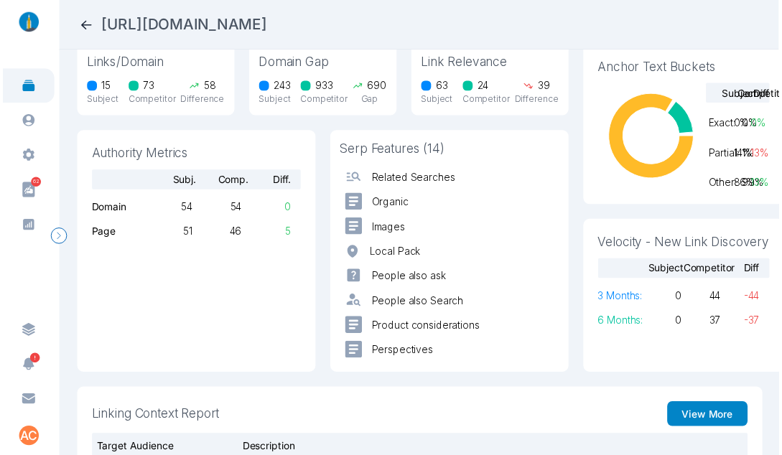
scroll to position [66, 0]
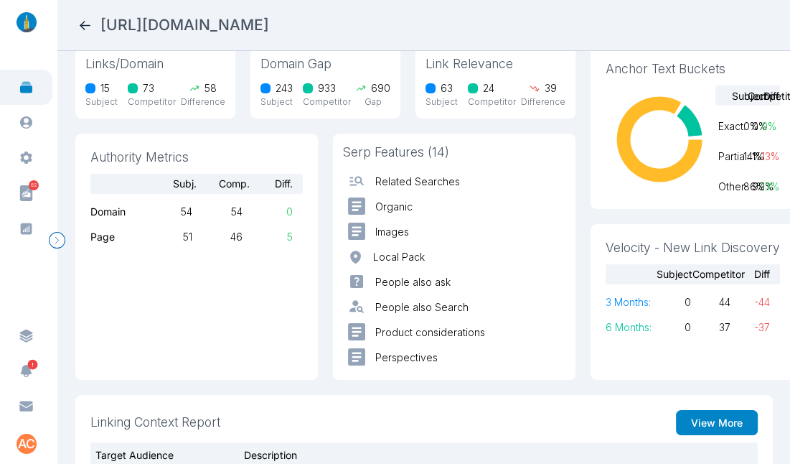
click at [81, 25] on icon at bounding box center [85, 25] width 11 height 9
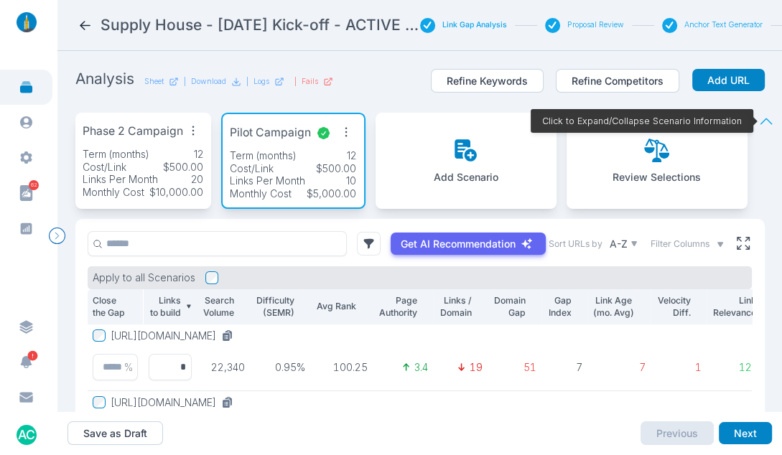
click at [174, 135] on p "Phase 2 Campaign" at bounding box center [133, 132] width 100 height 18
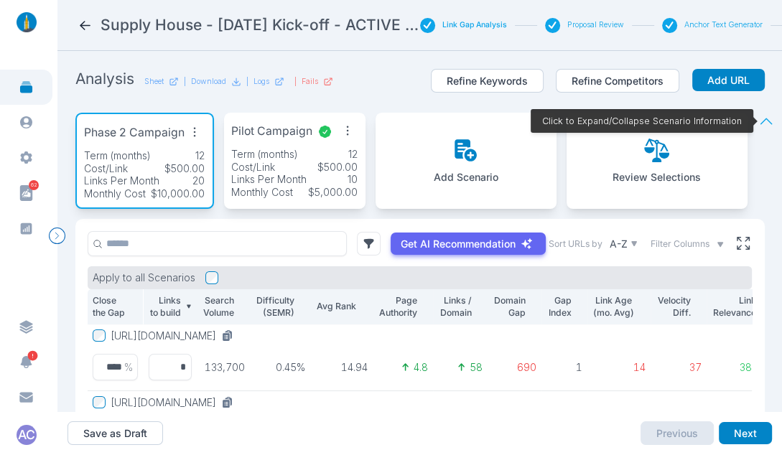
scroll to position [9, 0]
click at [746, 240] on icon at bounding box center [743, 243] width 13 height 13
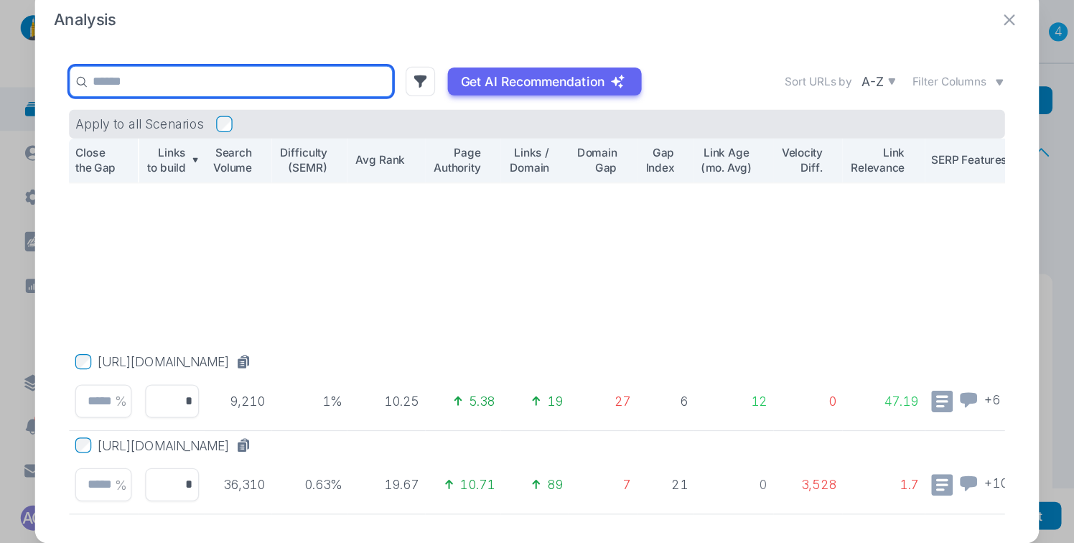
scroll to position [0, 0]
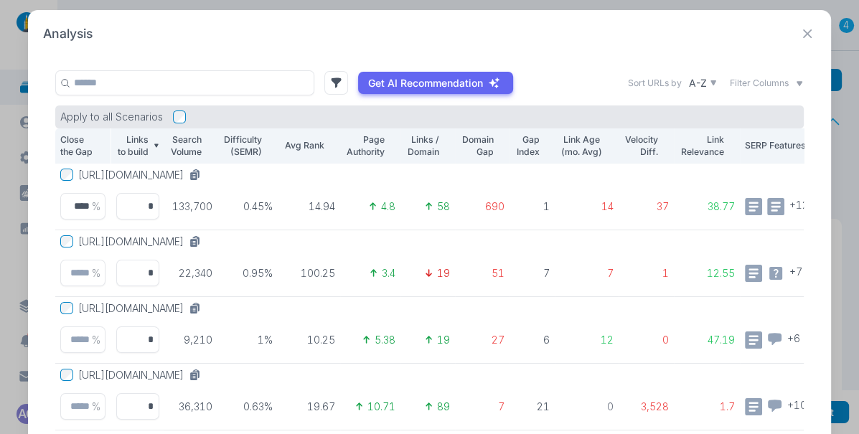
click at [790, 29] on icon at bounding box center [808, 34] width 18 height 18
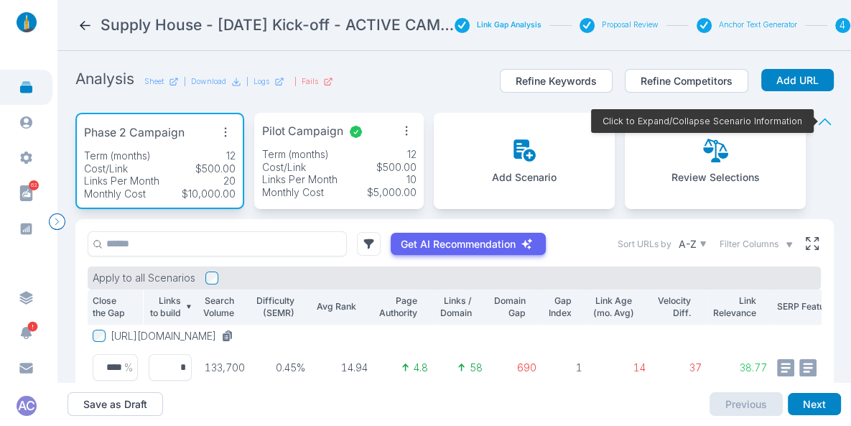
click at [429, 98] on div "Analysis Sheet | Download | Logs | Fails Refine Keywords Refine Competitors Add…" at bounding box center [454, 86] width 758 height 34
click at [407, 83] on div "Analysis Sheet | Download | Logs | Fails Refine Keywords Refine Competitors Add…" at bounding box center [454, 86] width 758 height 34
